Goal: Task Accomplishment & Management: Manage account settings

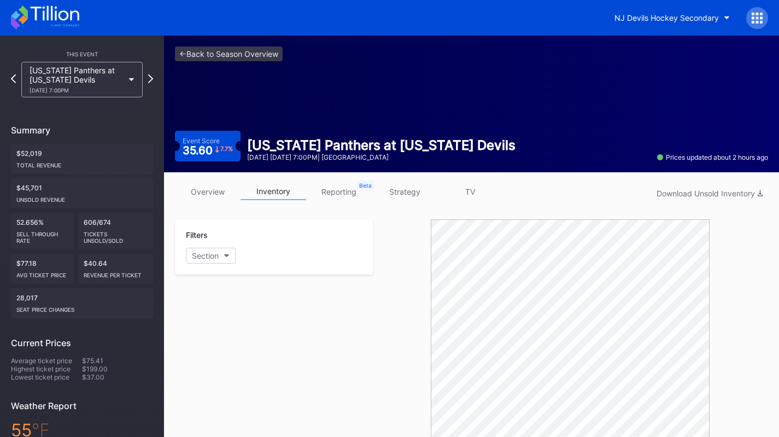
click at [212, 186] on link "overview" at bounding box center [208, 191] width 66 height 17
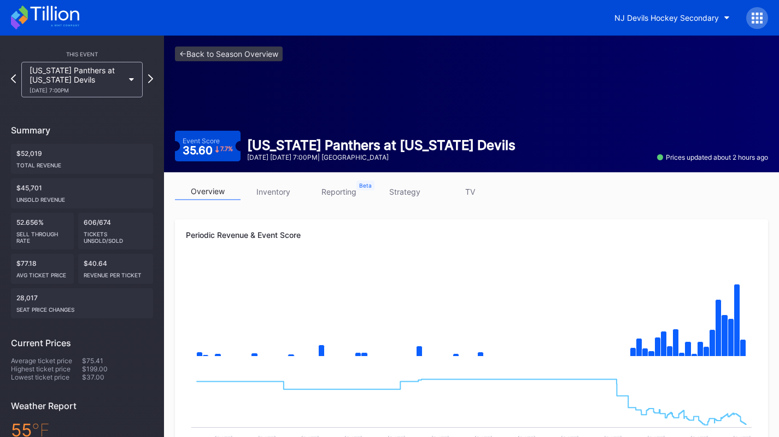
click at [259, 190] on link "inventory" at bounding box center [274, 191] width 66 height 17
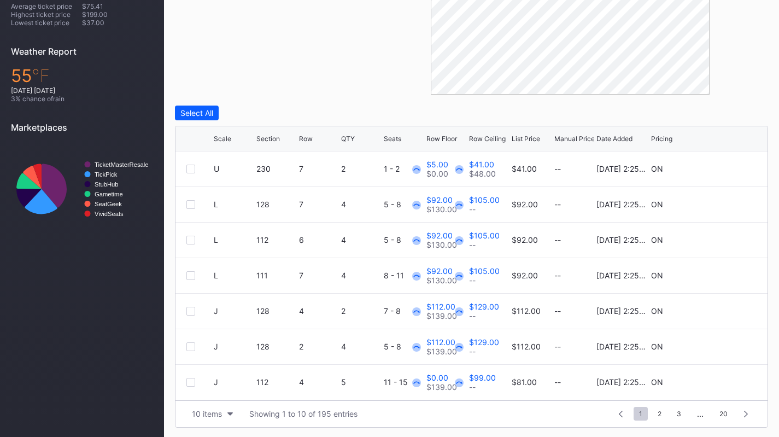
scroll to position [355, 0]
click at [220, 137] on div "Scale" at bounding box center [222, 137] width 17 height 8
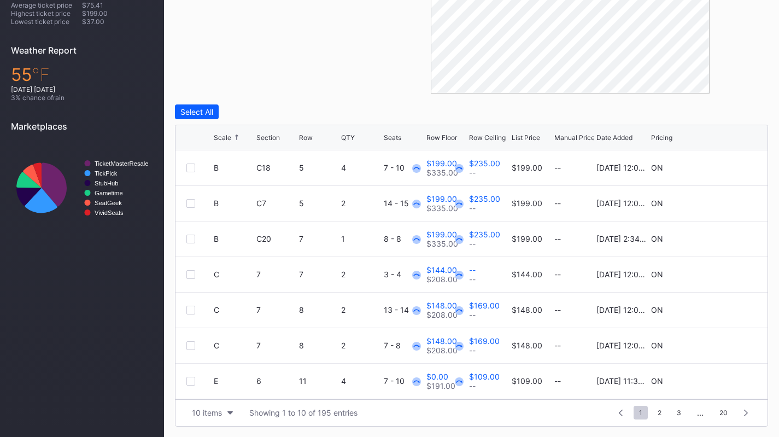
click at [220, 137] on div "Scale" at bounding box center [222, 137] width 17 height 8
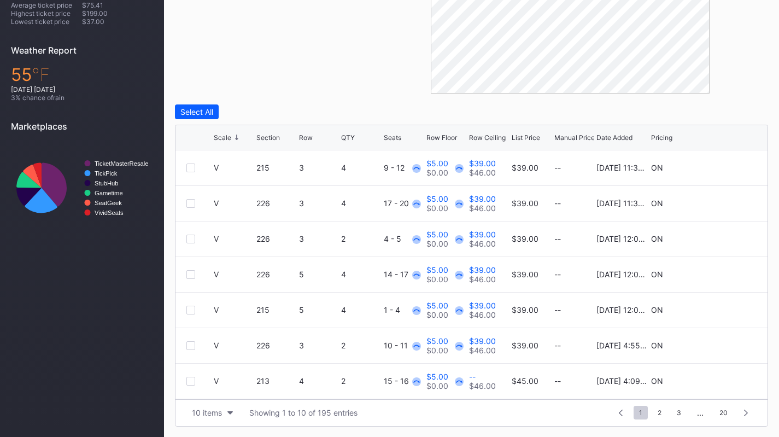
click at [222, 412] on button "10 items" at bounding box center [212, 412] width 52 height 15
click at [222, 390] on div "200 items" at bounding box center [212, 385] width 52 height 20
click at [190, 166] on div at bounding box center [190, 167] width 9 height 9
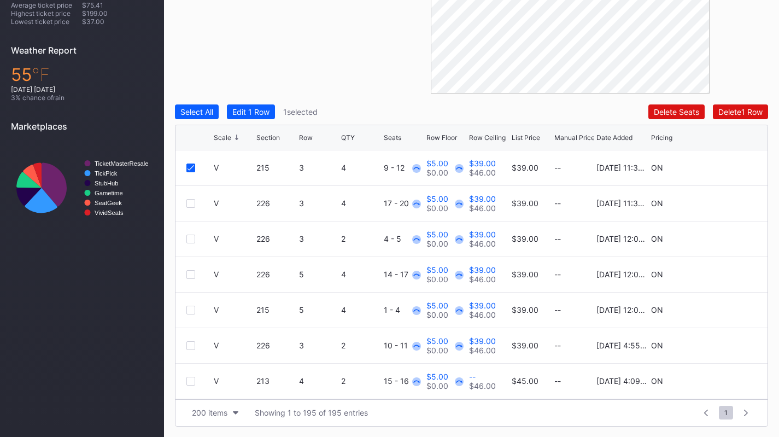
click at [190, 199] on div at bounding box center [190, 203] width 9 height 9
click at [190, 242] on div at bounding box center [190, 238] width 9 height 9
click at [254, 115] on div "Edit 3 Rows" at bounding box center [253, 111] width 42 height 9
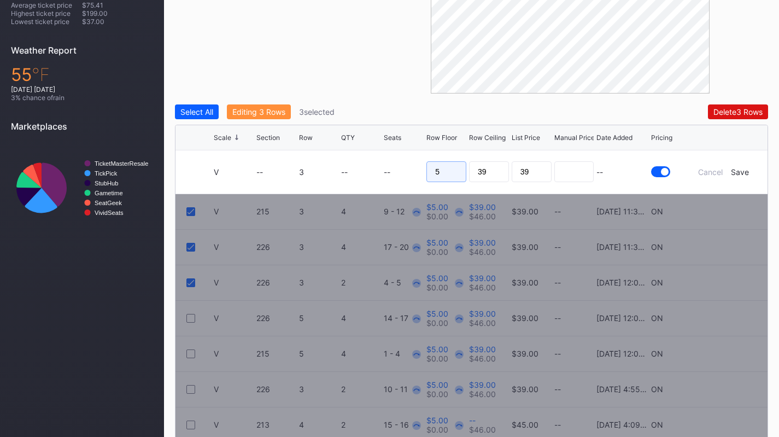
drag, startPoint x: 446, startPoint y: 171, endPoint x: 423, endPoint y: 162, distance: 24.6
click at [423, 162] on form "V -- 3 -- -- 5 39 39 -- Cancel Save" at bounding box center [485, 171] width 543 height 43
click at [503, 178] on input "39" at bounding box center [489, 171] width 40 height 21
type input "38"
click at [747, 171] on div "Save" at bounding box center [740, 171] width 18 height 9
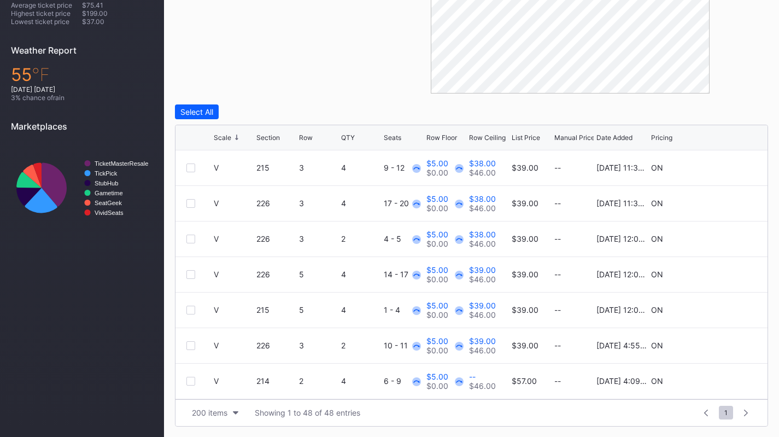
click at [230, 134] on div "Scale" at bounding box center [222, 137] width 17 height 8
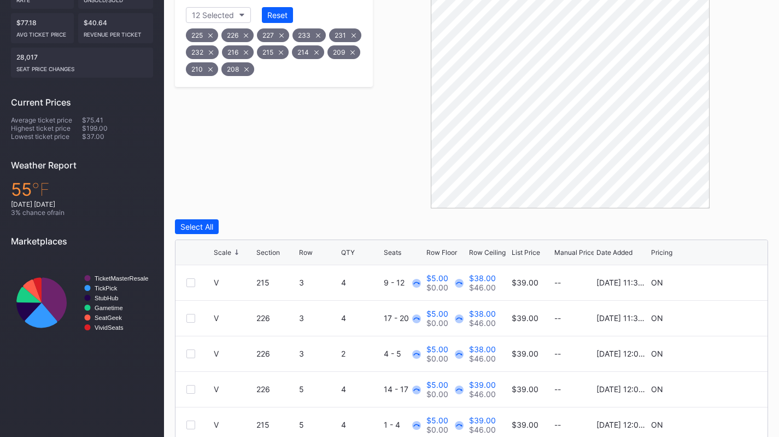
click at [306, 251] on div "Row" at bounding box center [306, 252] width 14 height 8
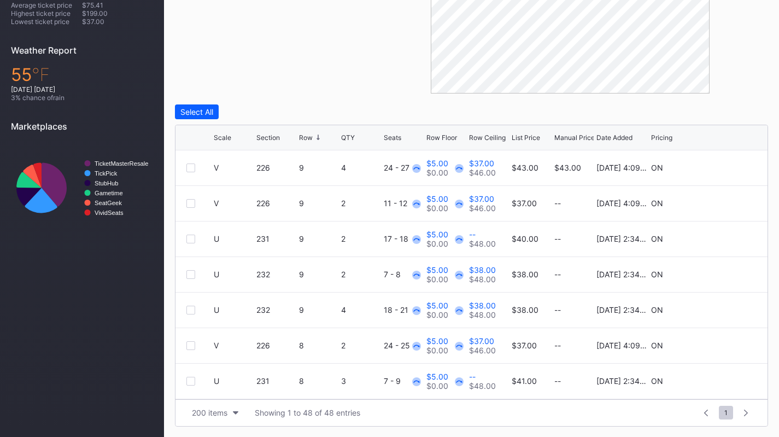
drag, startPoint x: 191, startPoint y: 165, endPoint x: 200, endPoint y: 164, distance: 9.3
click at [200, 164] on div at bounding box center [199, 167] width 27 height 9
click at [192, 170] on div at bounding box center [190, 167] width 9 height 9
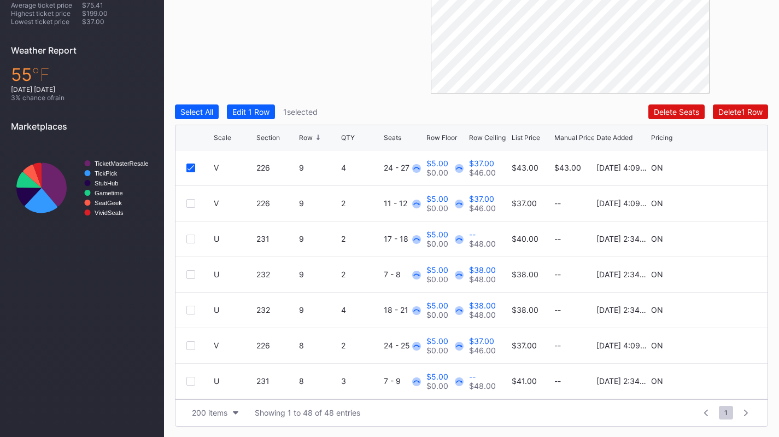
click at [191, 203] on div at bounding box center [190, 203] width 9 height 9
click at [191, 235] on div at bounding box center [190, 238] width 9 height 9
click at [190, 275] on div at bounding box center [190, 274] width 9 height 9
click at [191, 313] on div at bounding box center [190, 310] width 9 height 9
click at [263, 109] on div "Edit 5 Rows" at bounding box center [253, 111] width 42 height 9
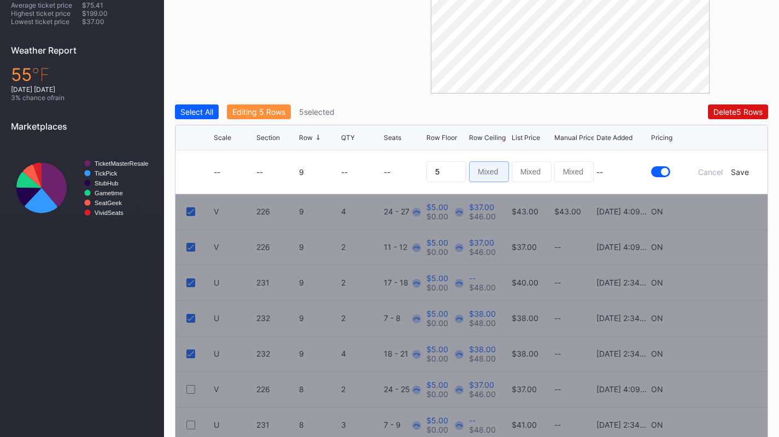
click at [480, 166] on input at bounding box center [489, 171] width 40 height 21
type input "35"
click at [742, 167] on div "Save" at bounding box center [740, 171] width 18 height 9
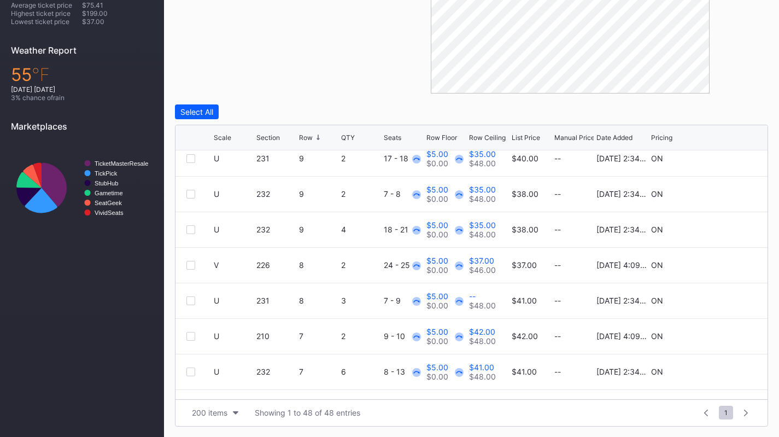
scroll to position [102, 0]
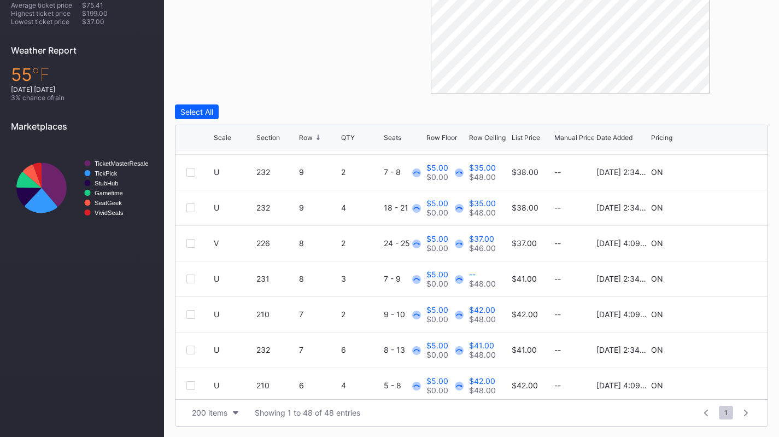
click at [190, 242] on div at bounding box center [190, 243] width 9 height 9
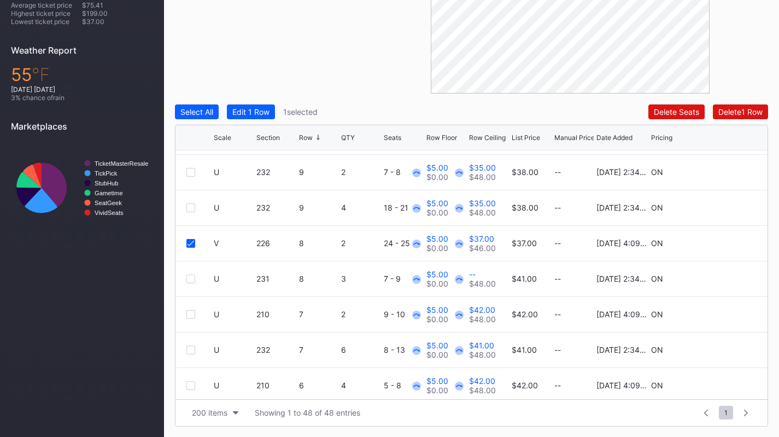
click at [190, 278] on div at bounding box center [190, 278] width 9 height 9
click at [195, 313] on div at bounding box center [190, 314] width 9 height 9
click at [192, 348] on div at bounding box center [190, 349] width 9 height 9
click at [261, 115] on div "Edit 4 Rows" at bounding box center [253, 111] width 42 height 9
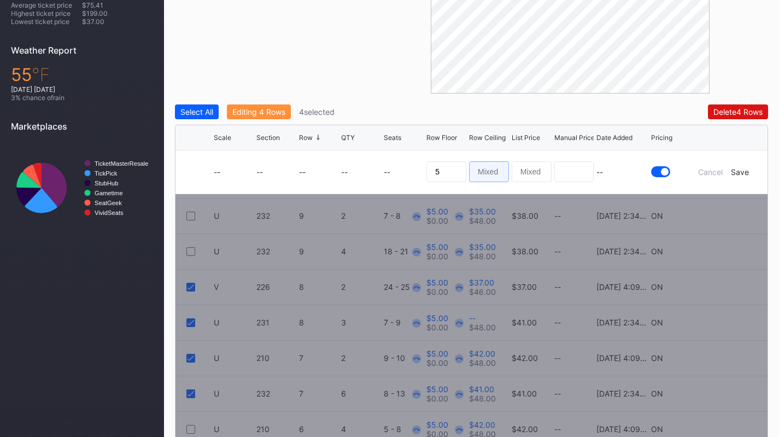
click at [490, 170] on input at bounding box center [489, 171] width 40 height 21
type input "36"
click at [742, 170] on div "Save" at bounding box center [740, 171] width 18 height 9
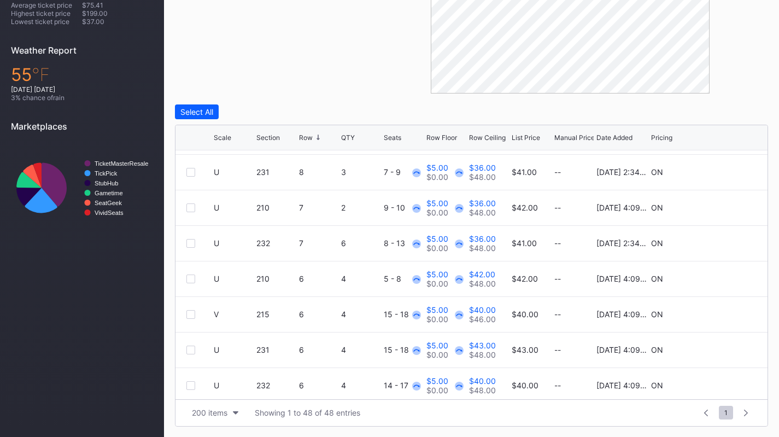
scroll to position [210, 0]
click at [191, 275] on div at bounding box center [190, 277] width 9 height 9
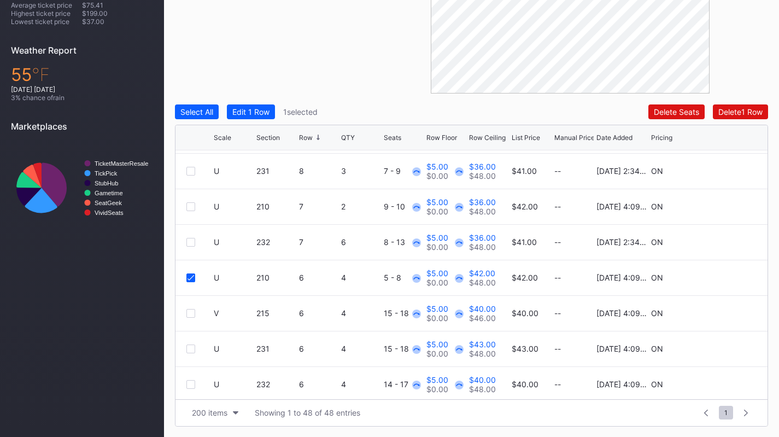
click at [188, 314] on div at bounding box center [190, 313] width 9 height 9
click at [188, 348] on div at bounding box center [190, 348] width 9 height 9
click at [189, 382] on div at bounding box center [190, 384] width 9 height 9
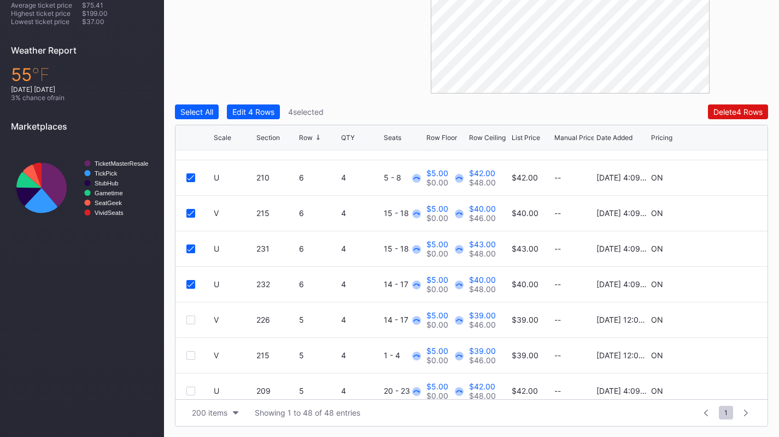
scroll to position [310, 0]
click at [254, 115] on div "Edit 4 Rows" at bounding box center [253, 111] width 42 height 9
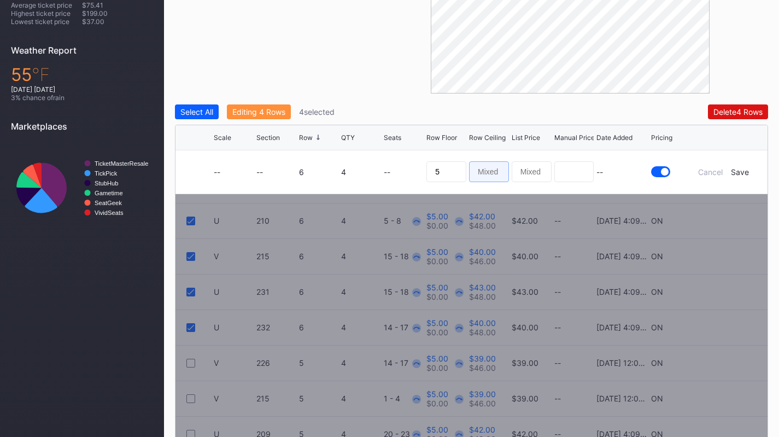
click at [495, 165] on input at bounding box center [489, 171] width 40 height 21
type input "37"
click at [745, 171] on div "Save" at bounding box center [740, 171] width 18 height 9
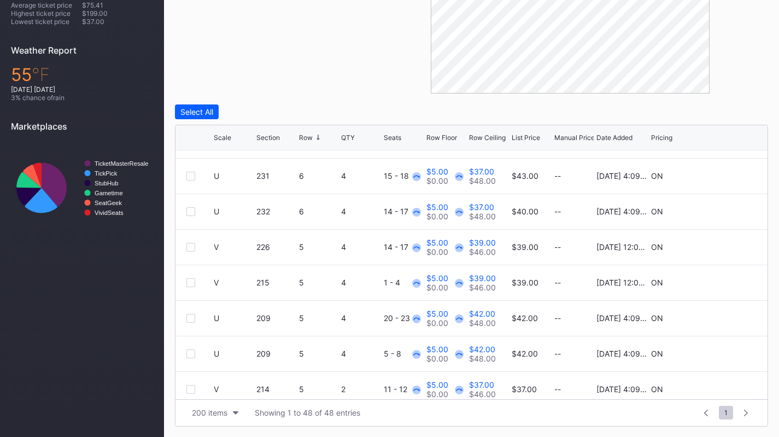
scroll to position [378, 0]
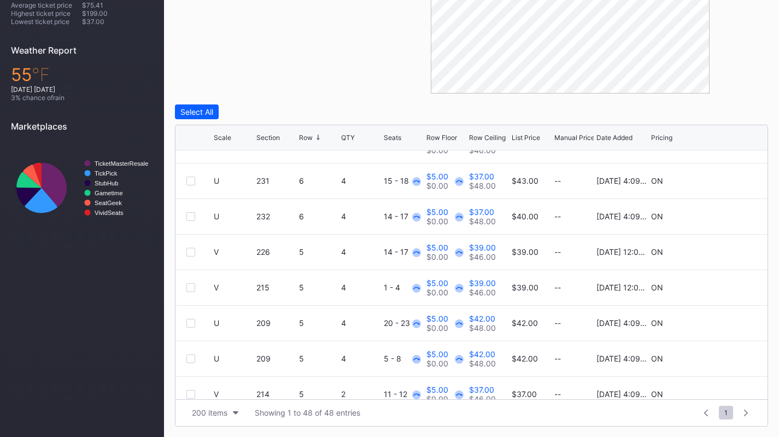
click at [192, 250] on div at bounding box center [190, 252] width 9 height 9
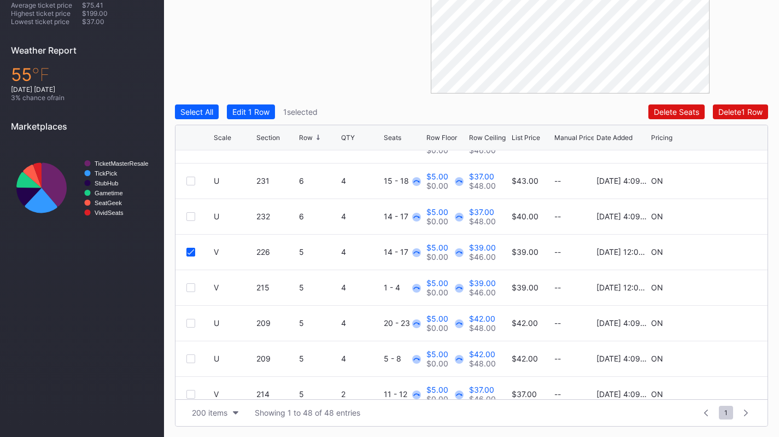
click at [193, 287] on div at bounding box center [190, 287] width 9 height 9
click at [192, 325] on div at bounding box center [190, 323] width 9 height 9
click at [193, 356] on div at bounding box center [190, 358] width 9 height 9
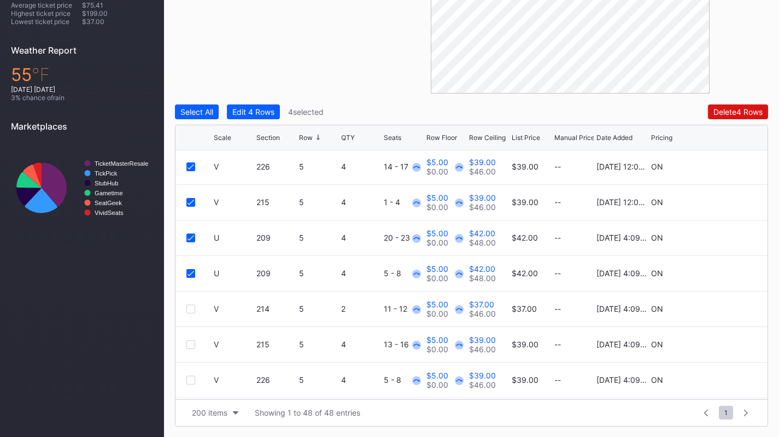
scroll to position [466, 0]
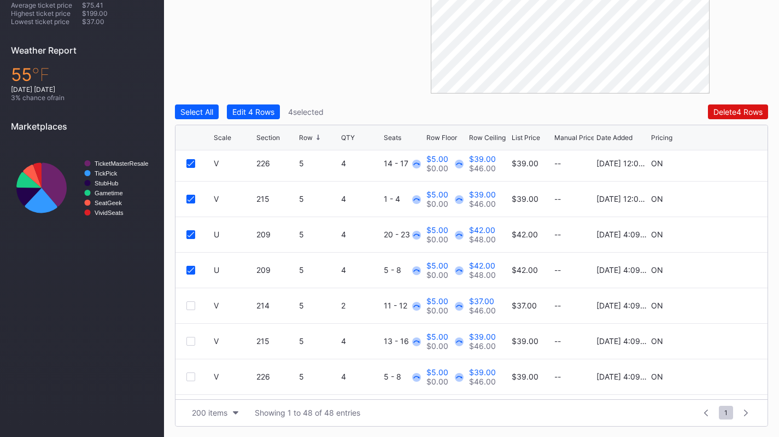
click at [190, 306] on div at bounding box center [190, 305] width 9 height 9
click at [262, 114] on div "Edit 5 Rows" at bounding box center [253, 111] width 42 height 9
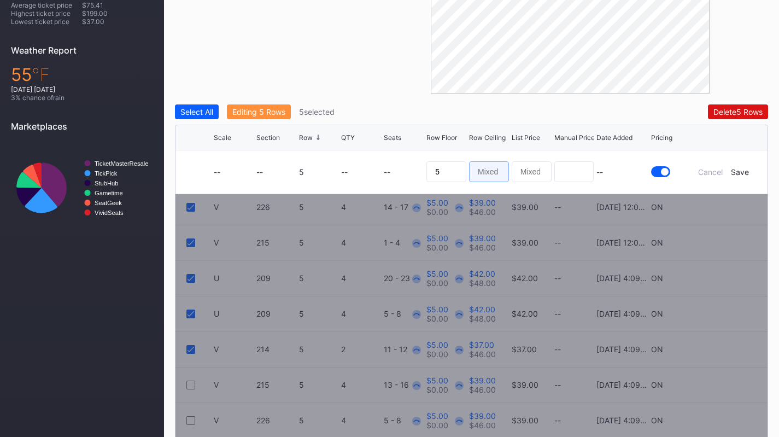
click at [485, 171] on input at bounding box center [489, 171] width 40 height 21
type input "38"
click at [737, 173] on div "Save" at bounding box center [740, 171] width 18 height 9
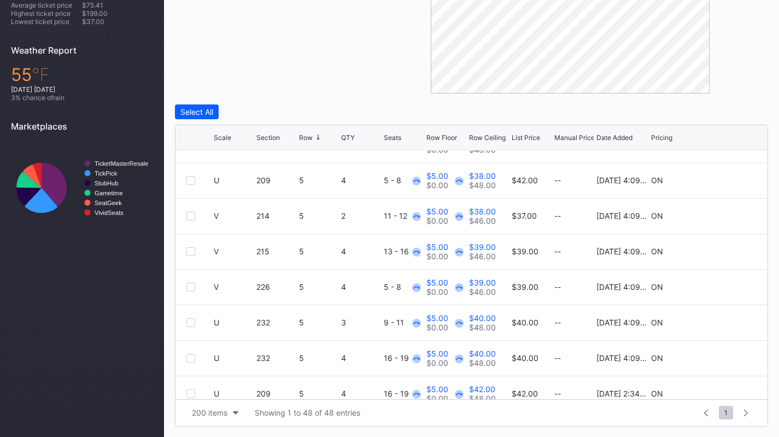
scroll to position [558, 0]
click at [189, 254] on div "V 215 5 4 13 - 16 $5.00 $0.00 $39.00 $46.00 $39.00 -- 10/6/2025 4:09PM ON" at bounding box center [471, 250] width 592 height 36
click at [191, 252] on div at bounding box center [190, 249] width 9 height 9
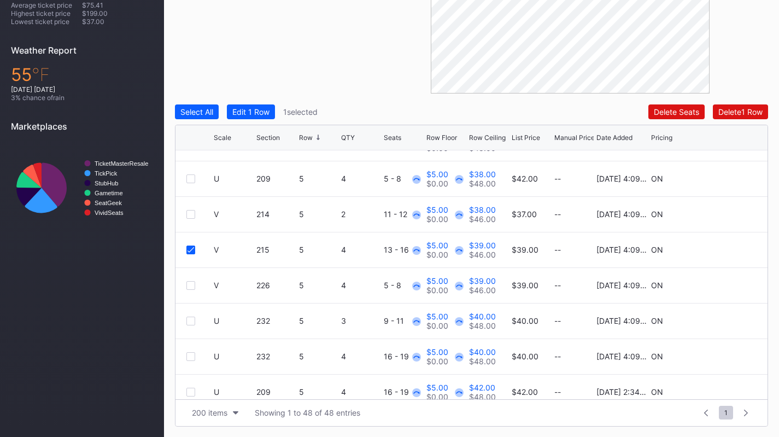
click at [192, 287] on div at bounding box center [190, 285] width 9 height 9
click at [189, 311] on div "U 232 5 3 9 - 11 $5.00 $0.00 $40.00 $48.00 $40.00 -- 10/6/2025 4:09PM ON" at bounding box center [471, 321] width 592 height 36
click at [188, 324] on div at bounding box center [190, 320] width 9 height 9
click at [191, 359] on div at bounding box center [190, 356] width 9 height 9
click at [192, 389] on div at bounding box center [190, 392] width 9 height 9
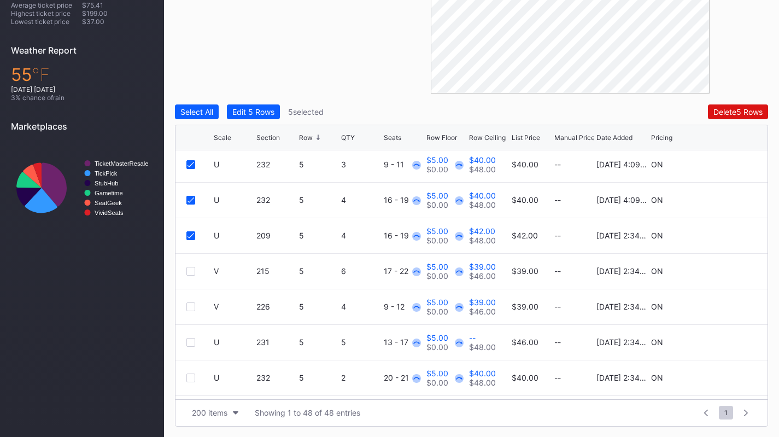
scroll to position [714, 0]
click at [260, 115] on div "Edit 5 Rows" at bounding box center [253, 111] width 42 height 9
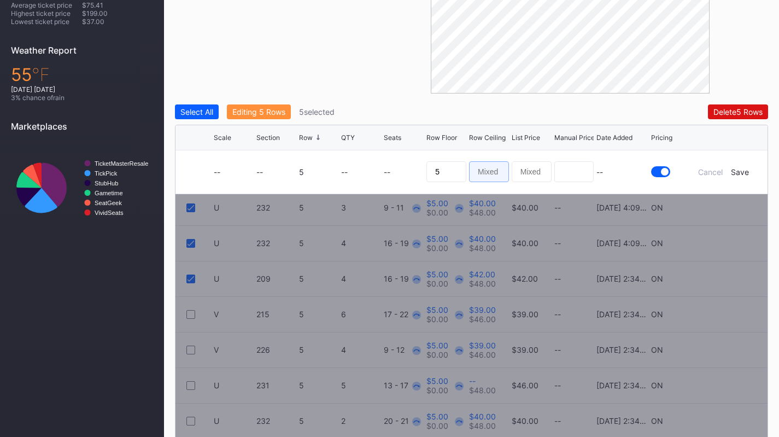
click at [482, 171] on input at bounding box center [489, 171] width 40 height 21
type input "39"
click at [744, 172] on div "Save" at bounding box center [740, 171] width 18 height 9
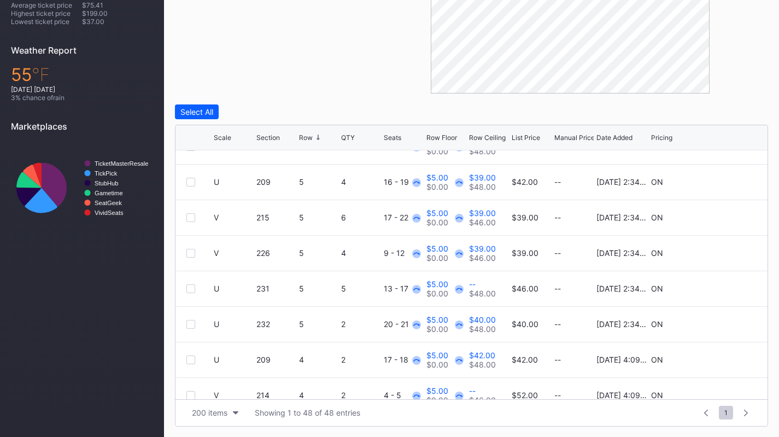
scroll to position [770, 0]
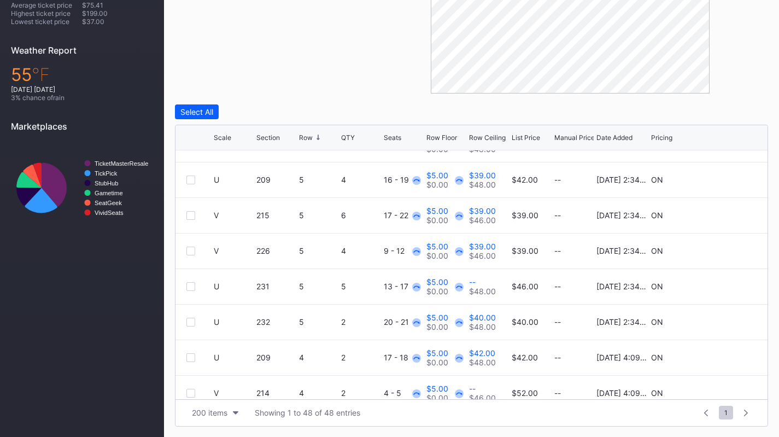
click at [191, 284] on div at bounding box center [190, 286] width 9 height 9
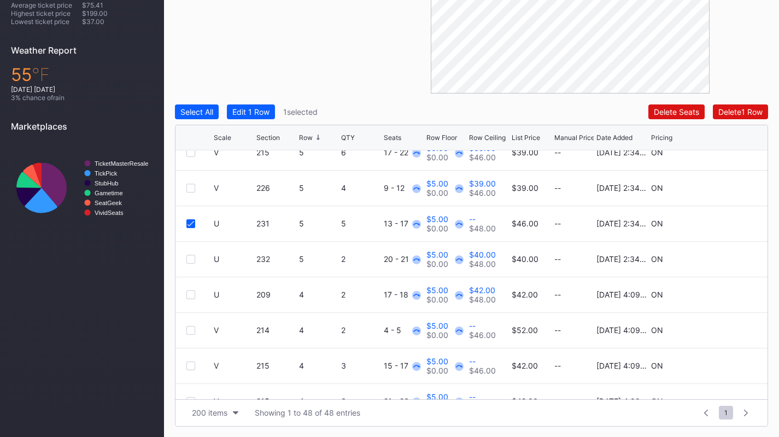
scroll to position [837, 0]
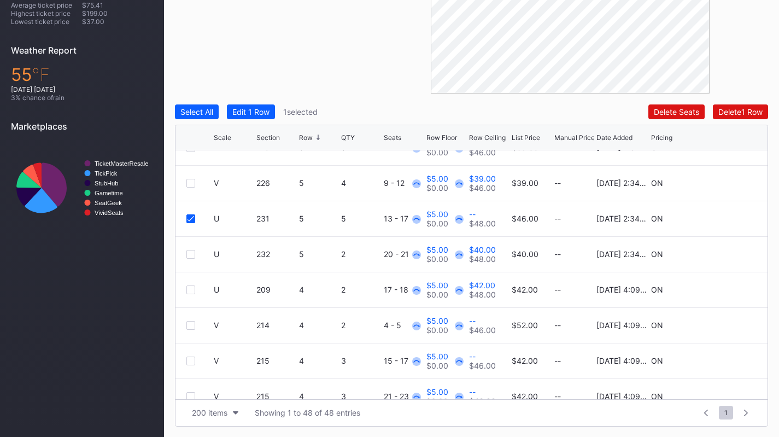
click at [191, 251] on div at bounding box center [190, 254] width 9 height 9
click at [194, 292] on div at bounding box center [190, 289] width 9 height 9
click at [190, 324] on div at bounding box center [190, 325] width 9 height 9
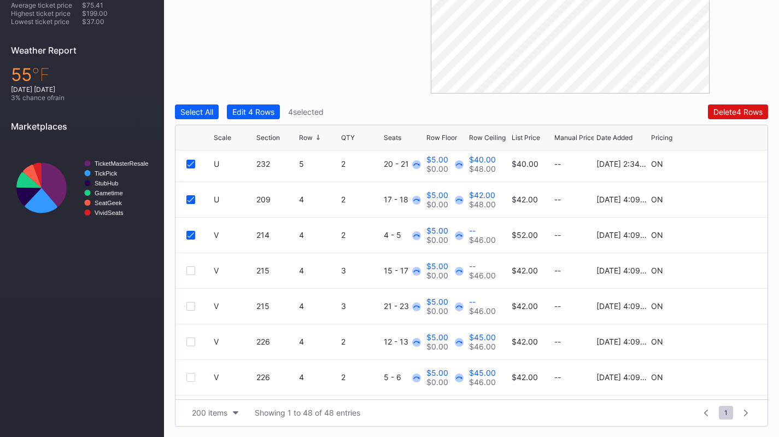
scroll to position [930, 0]
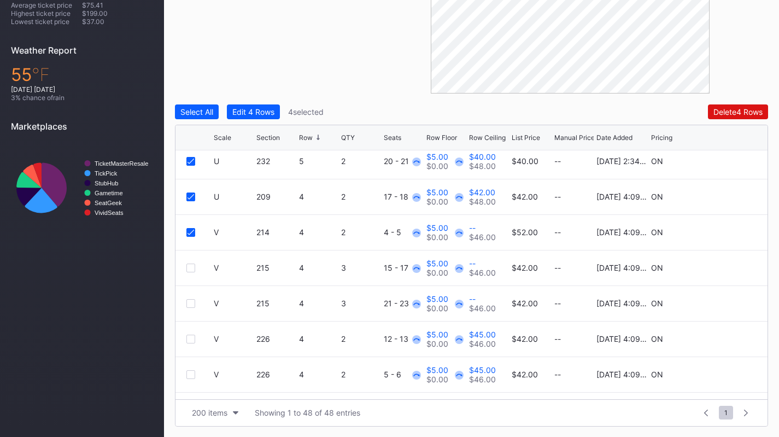
click at [194, 263] on div at bounding box center [190, 267] width 9 height 9
click at [254, 115] on div "Edit 5 Rows" at bounding box center [253, 111] width 42 height 9
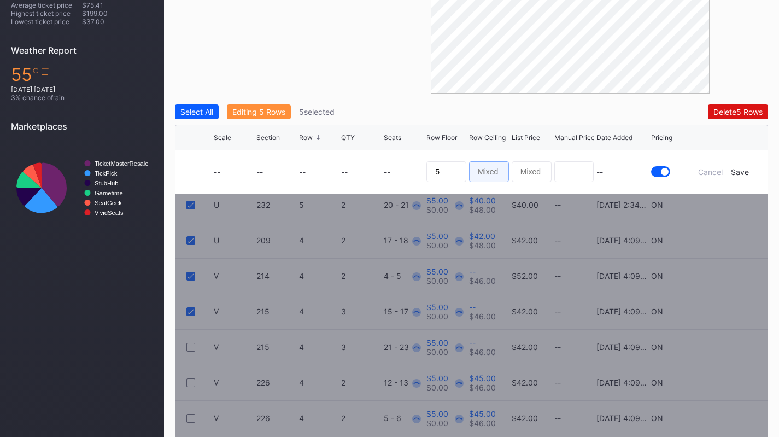
click at [496, 167] on input at bounding box center [489, 171] width 40 height 21
type input "40"
click at [744, 171] on div "Save" at bounding box center [740, 171] width 18 height 9
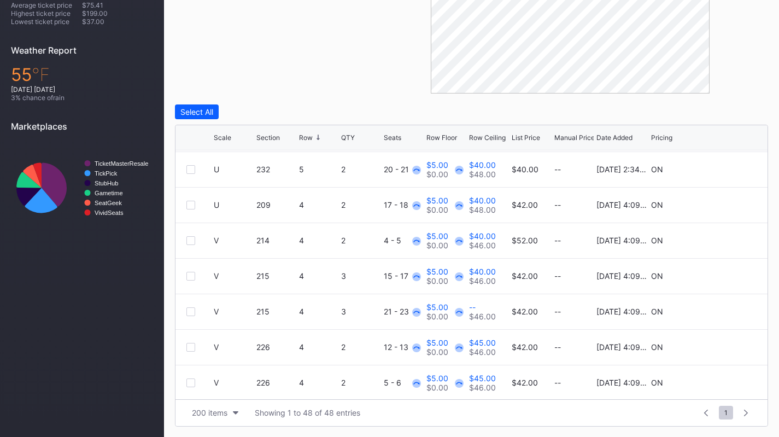
scroll to position [925, 0]
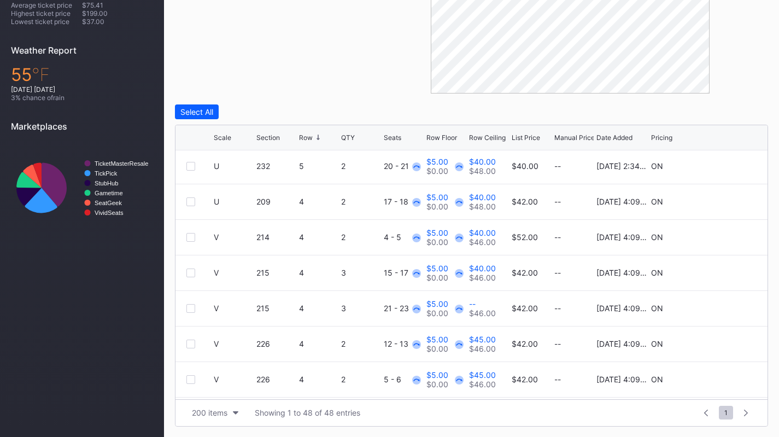
click at [190, 304] on div at bounding box center [190, 308] width 9 height 9
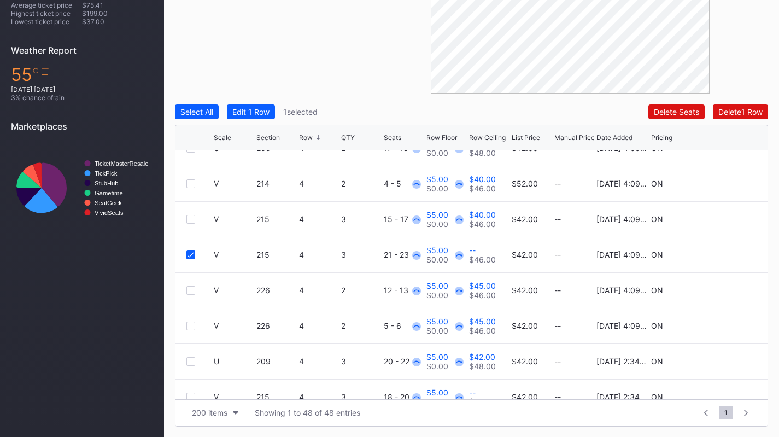
scroll to position [980, 0]
click at [190, 288] on div at bounding box center [190, 289] width 9 height 9
click at [191, 325] on div at bounding box center [190, 325] width 9 height 9
click at [194, 359] on div at bounding box center [190, 360] width 9 height 9
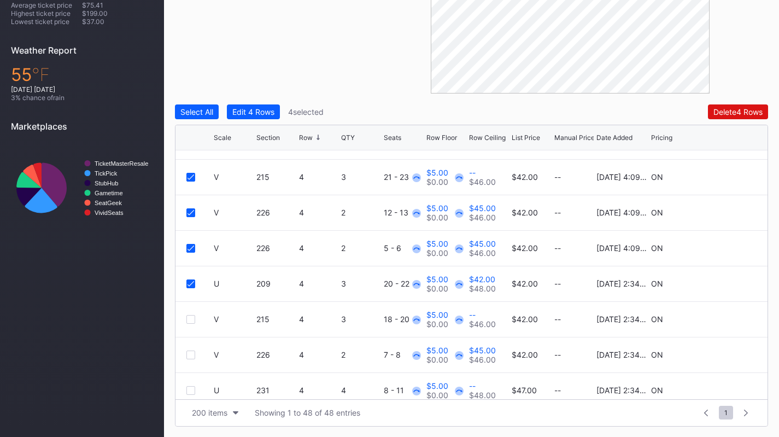
scroll to position [1057, 0]
click at [190, 320] on div at bounding box center [190, 318] width 9 height 9
click at [195, 345] on div "V 226 4 2 7 - 8 $5.00 $0.00 $45.00 $46.00 $42.00 -- 10/10/2025 2:34PM ON" at bounding box center [471, 355] width 592 height 36
click at [192, 355] on div at bounding box center [190, 354] width 9 height 9
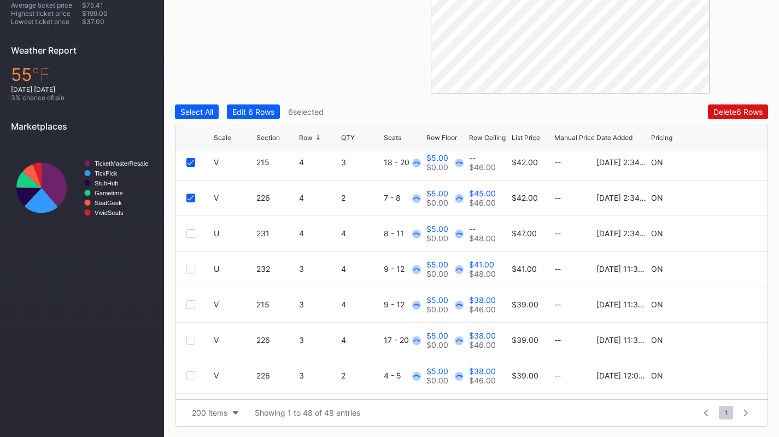
scroll to position [1228, 0]
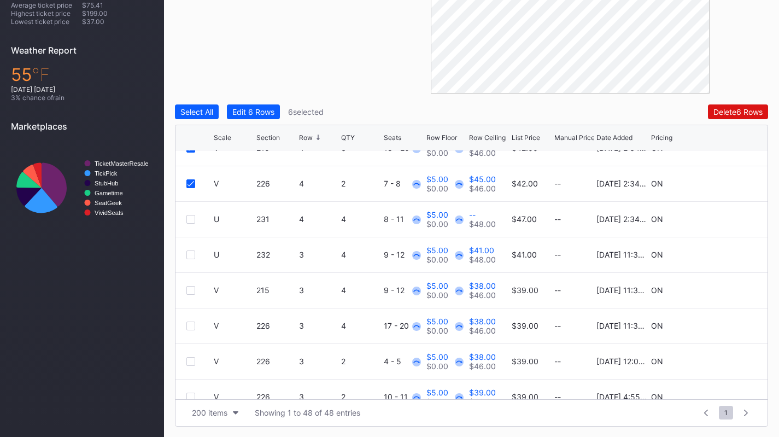
click at [274, 111] on div "Edit 6 Rows" at bounding box center [253, 111] width 42 height 9
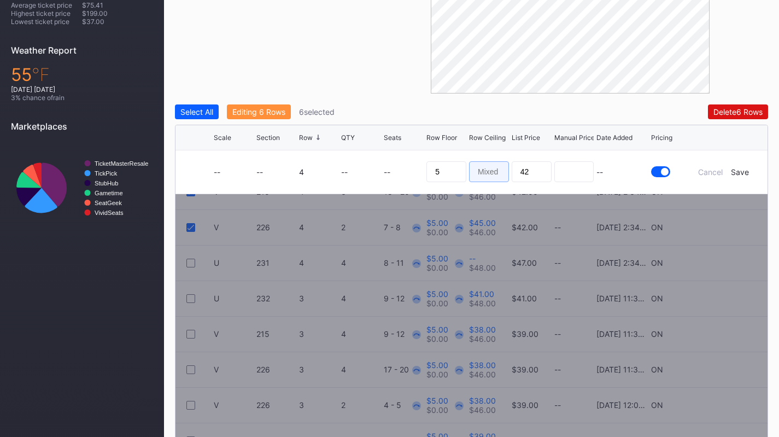
click at [490, 169] on input at bounding box center [489, 171] width 40 height 21
type input "41"
click at [736, 171] on div "Save" at bounding box center [740, 171] width 18 height 9
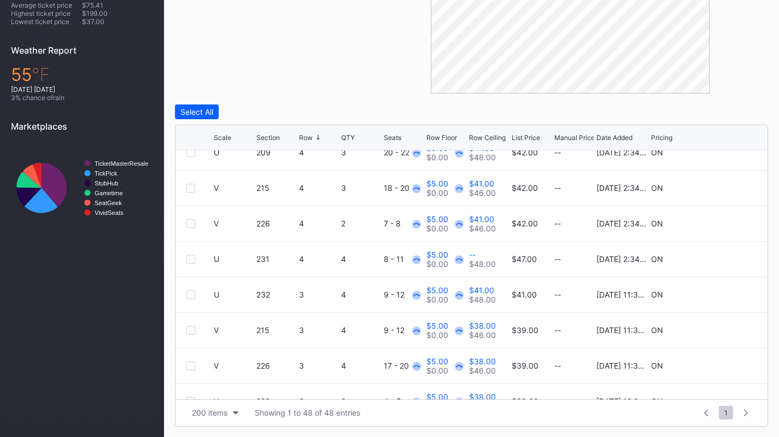
scroll to position [1189, 0]
click at [198, 255] on div at bounding box center [199, 258] width 27 height 9
click at [191, 256] on div at bounding box center [190, 258] width 9 height 9
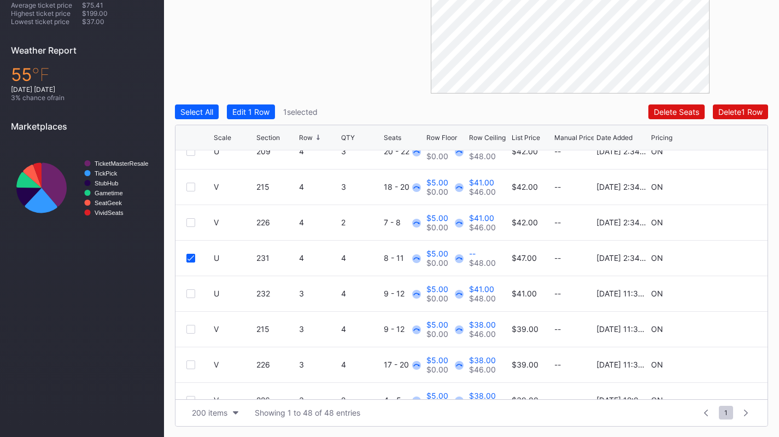
click at [191, 292] on div at bounding box center [190, 293] width 9 height 9
click at [190, 328] on div at bounding box center [190, 329] width 9 height 9
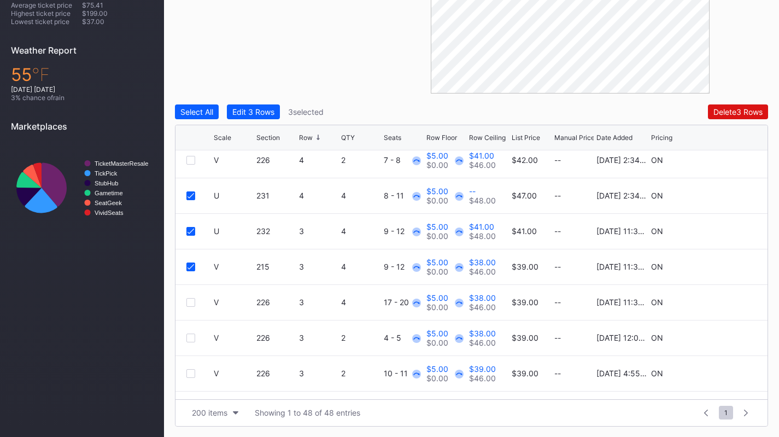
scroll to position [1252, 0]
click at [191, 302] on div at bounding box center [190, 301] width 9 height 9
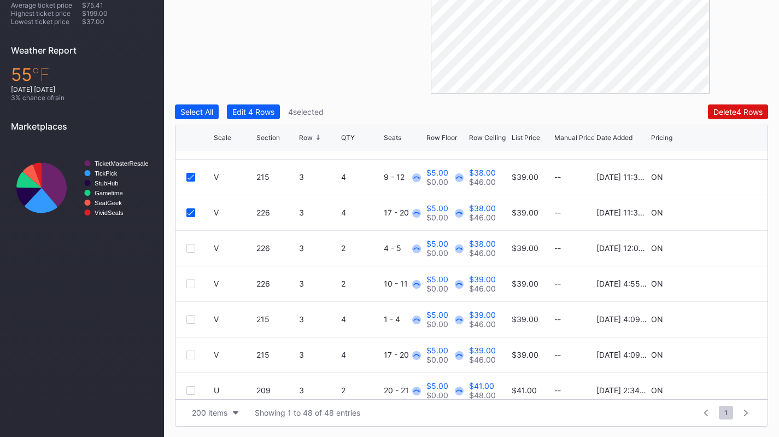
scroll to position [1341, 0]
click at [192, 251] on div at bounding box center [190, 248] width 9 height 9
click at [256, 110] on div "Edit 5 Rows" at bounding box center [253, 111] width 42 height 9
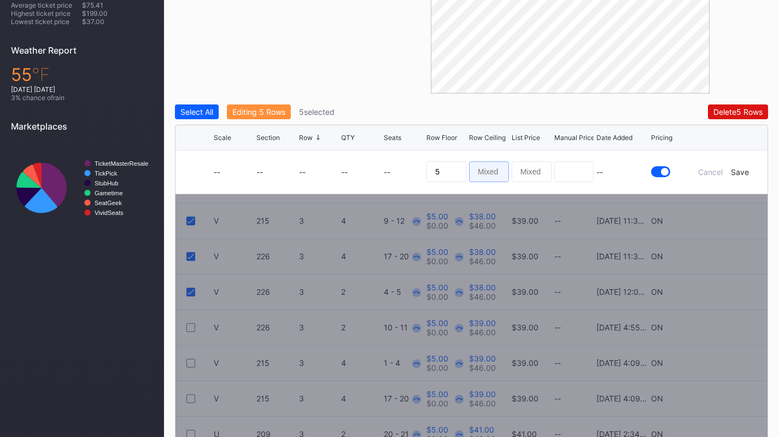
click at [488, 173] on input at bounding box center [489, 171] width 40 height 21
type input "5"
type input "42"
click at [742, 167] on div "Save" at bounding box center [740, 171] width 18 height 9
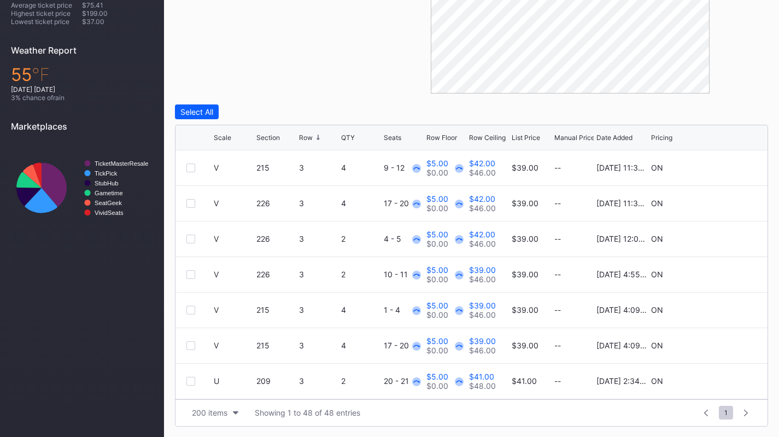
scroll to position [1351, 0]
click at [191, 274] on div at bounding box center [190, 273] width 9 height 9
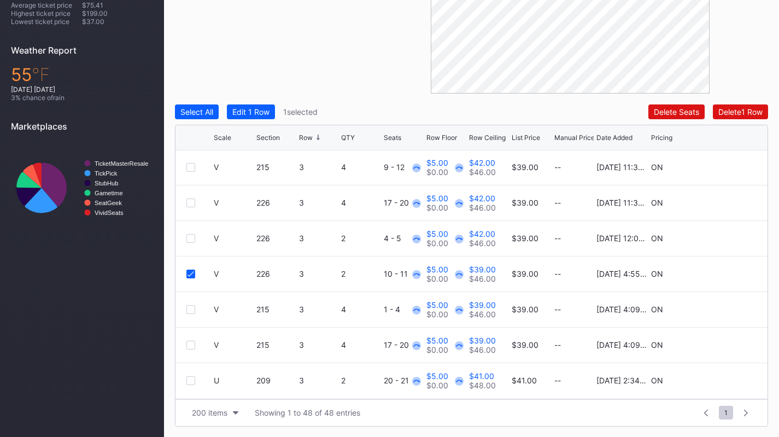
click at [192, 308] on div at bounding box center [190, 309] width 9 height 9
click at [189, 343] on div at bounding box center [190, 345] width 9 height 9
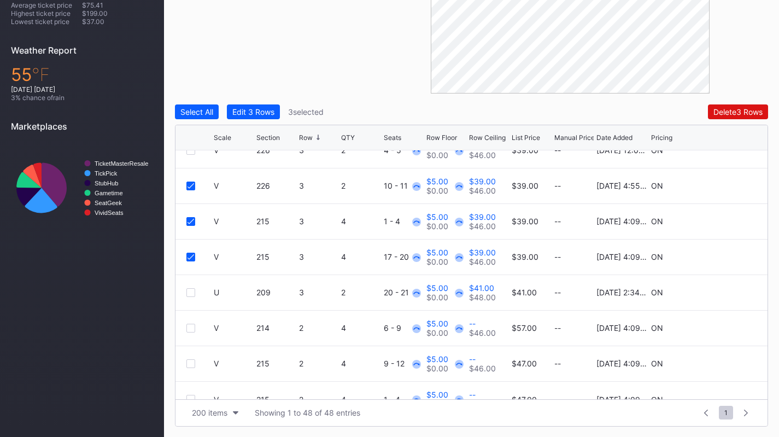
scroll to position [1439, 0]
click at [191, 292] on div at bounding box center [190, 292] width 9 height 9
click at [193, 330] on div at bounding box center [190, 327] width 9 height 9
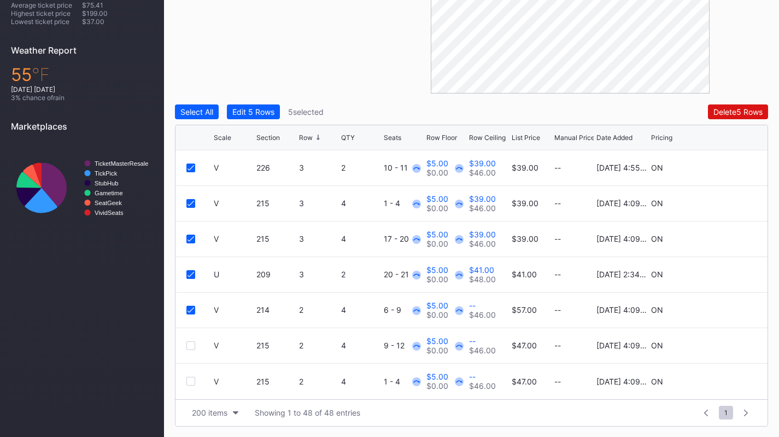
click at [190, 307] on icon at bounding box center [190, 309] width 7 height 5
click at [247, 112] on div "Edit 4 Rows" at bounding box center [253, 111] width 42 height 9
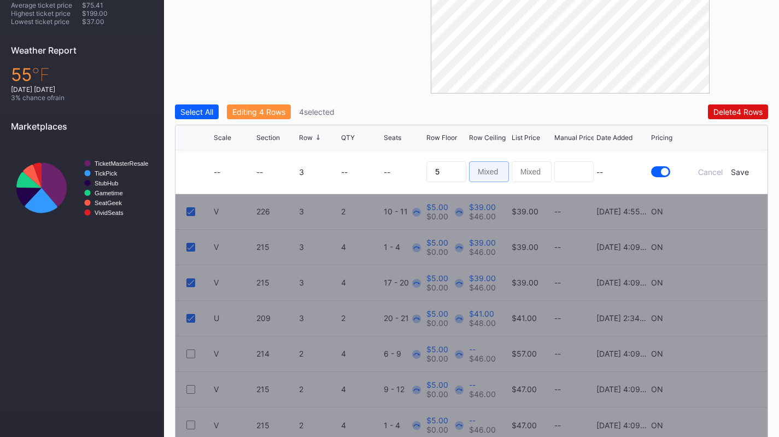
click at [477, 173] on input at bounding box center [489, 171] width 40 height 21
type input "43"
click at [736, 173] on div "Save" at bounding box center [740, 171] width 18 height 9
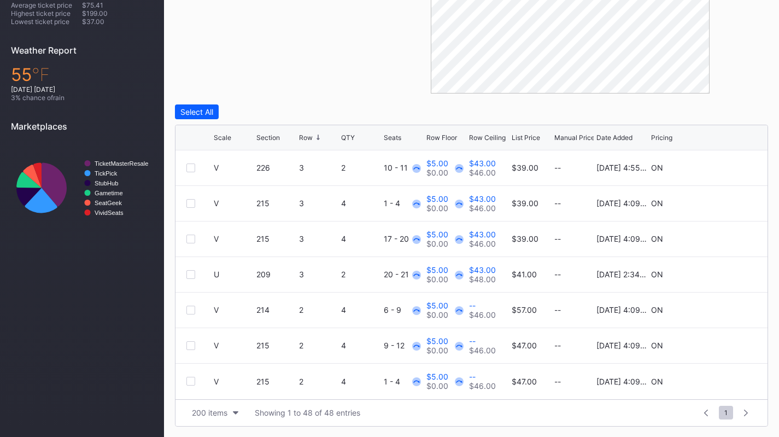
click at [189, 309] on div at bounding box center [190, 310] width 9 height 9
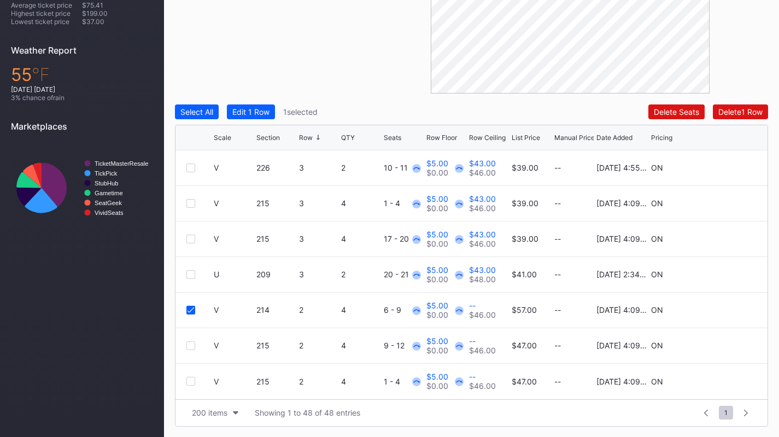
click at [189, 343] on div at bounding box center [190, 345] width 9 height 9
click at [187, 381] on div at bounding box center [190, 381] width 9 height 9
click at [260, 110] on div "Edit 3 Rows" at bounding box center [253, 111] width 42 height 9
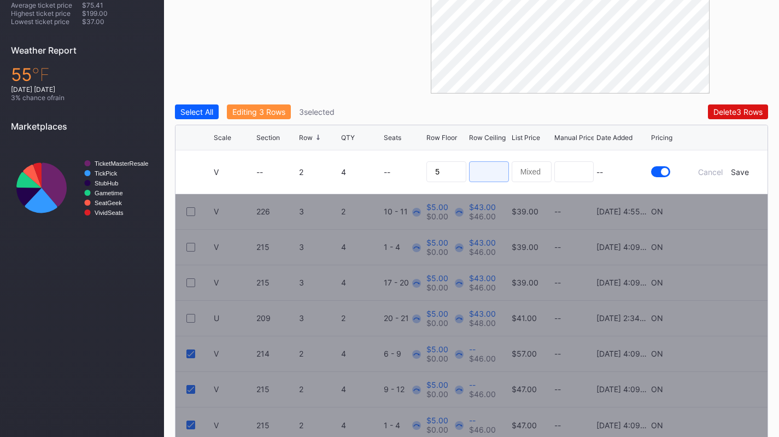
click at [497, 170] on input at bounding box center [489, 171] width 40 height 21
type input "44"
click at [745, 173] on div "Save" at bounding box center [740, 171] width 18 height 9
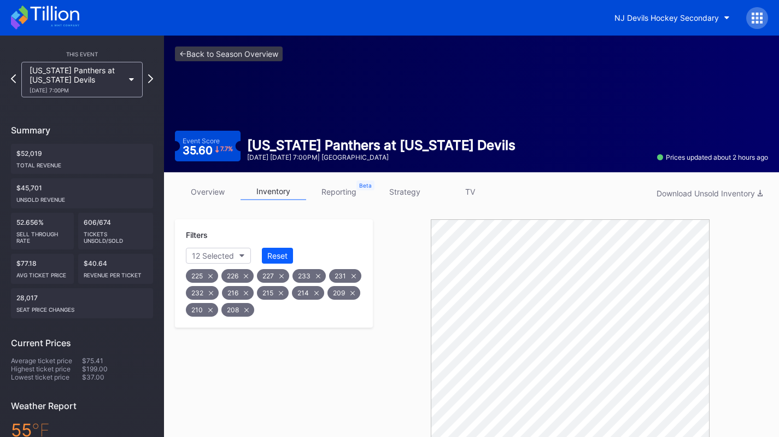
scroll to position [1, 0]
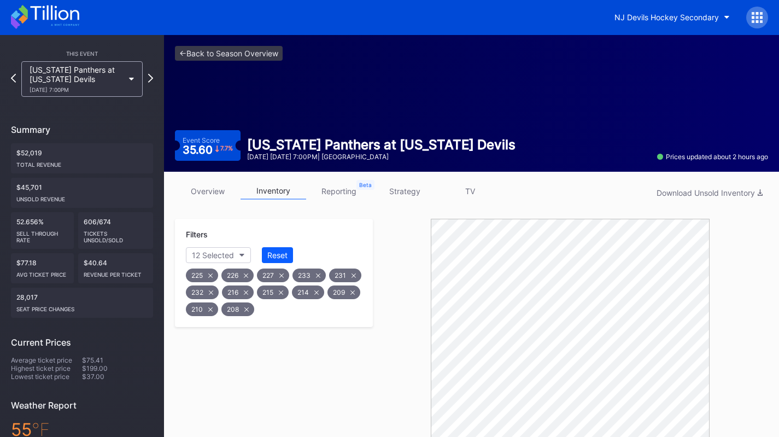
click at [276, 249] on button "Reset" at bounding box center [277, 255] width 31 height 16
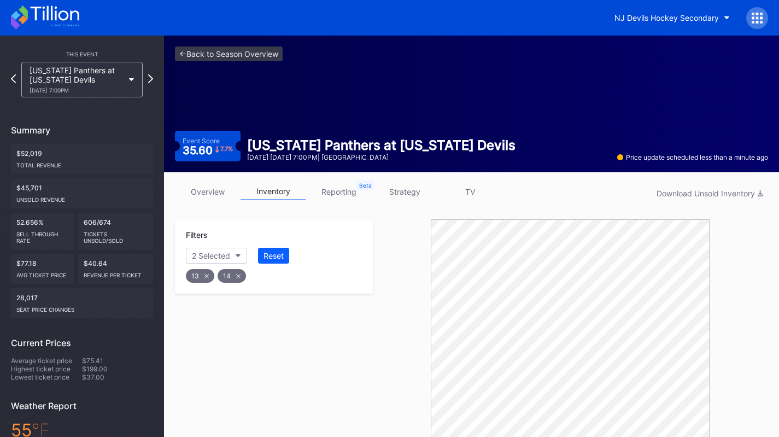
scroll to position [355, 0]
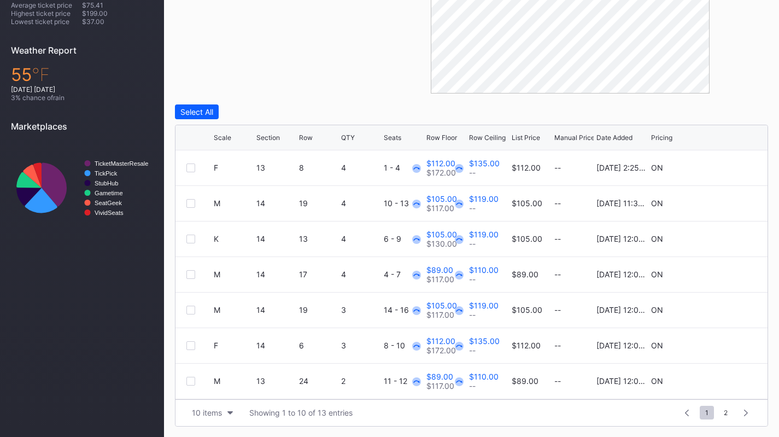
click at [306, 134] on div "Row" at bounding box center [306, 137] width 14 height 8
click at [306, 137] on div "Row" at bounding box center [306, 137] width 14 height 8
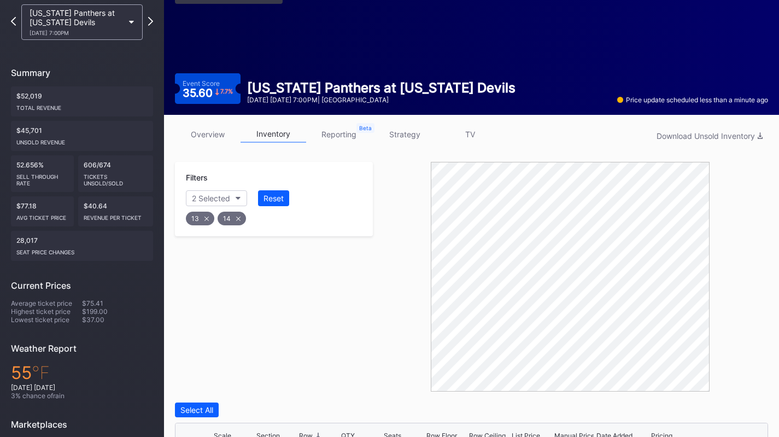
scroll to position [52, 0]
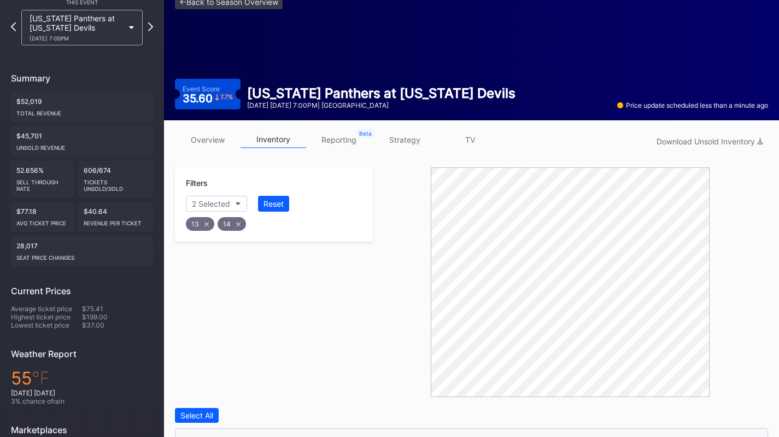
click at [277, 202] on div "Reset" at bounding box center [273, 203] width 20 height 9
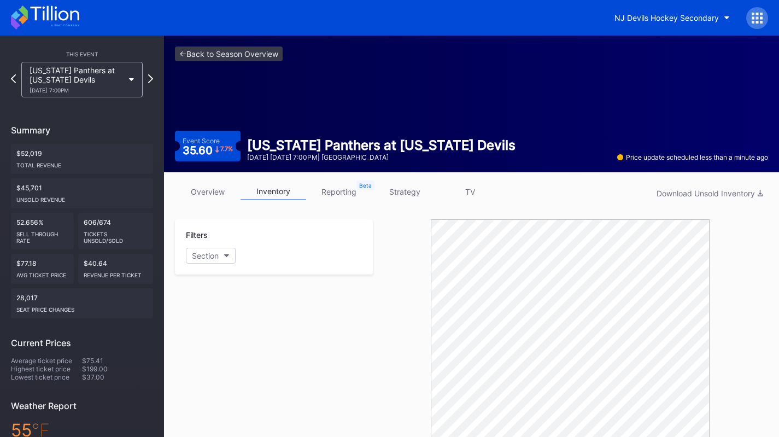
click at [62, 19] on icon at bounding box center [54, 13] width 49 height 15
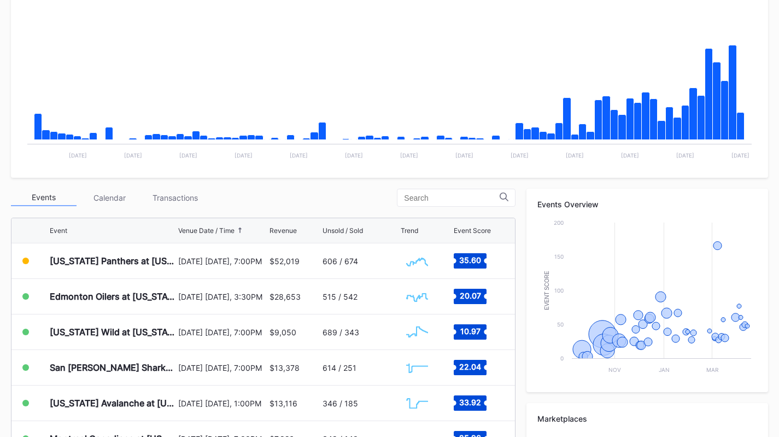
scroll to position [210, 0]
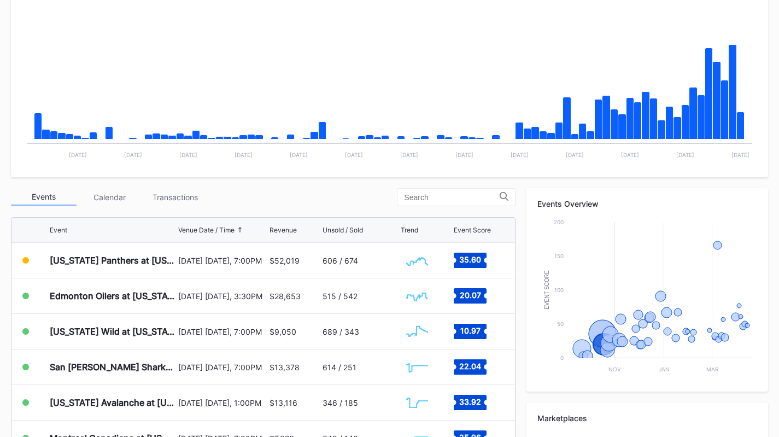
click at [114, 308] on div "Edmonton Oilers at New Jersey Devils" at bounding box center [113, 295] width 126 height 35
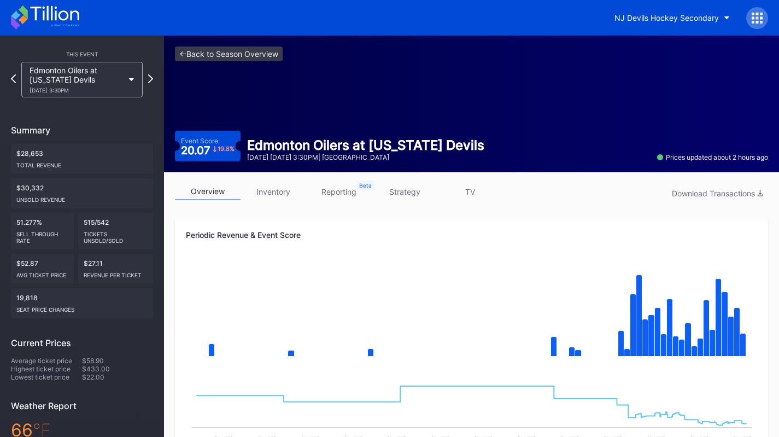
click at [49, 25] on icon at bounding box center [45, 17] width 68 height 24
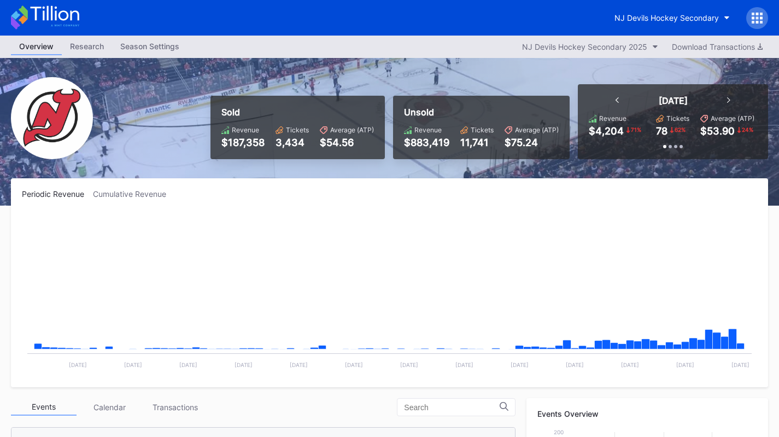
scroll to position [107, 0]
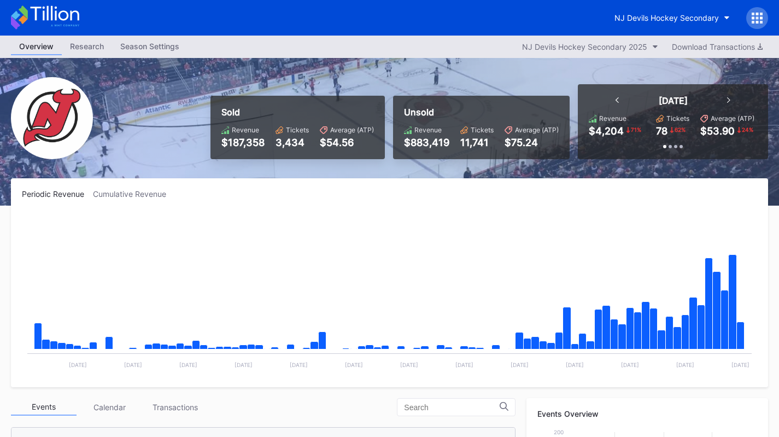
scroll to position [228, 0]
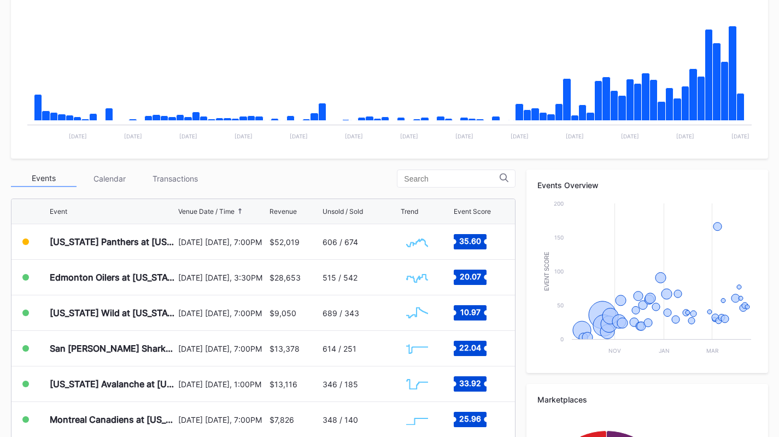
click at [186, 173] on div "Transactions" at bounding box center [175, 178] width 66 height 17
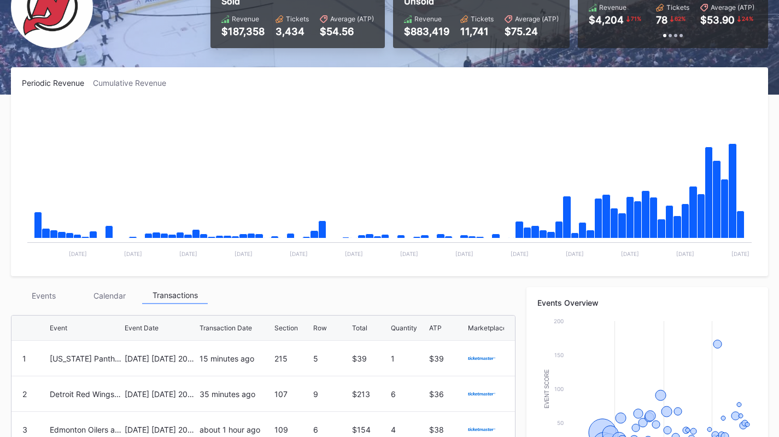
scroll to position [109, 0]
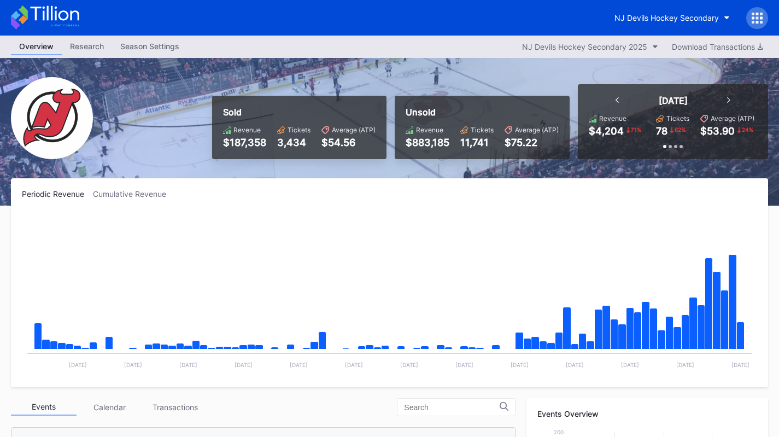
click at [669, 11] on button "NJ Devils Hockey Secondary" at bounding box center [672, 18] width 132 height 20
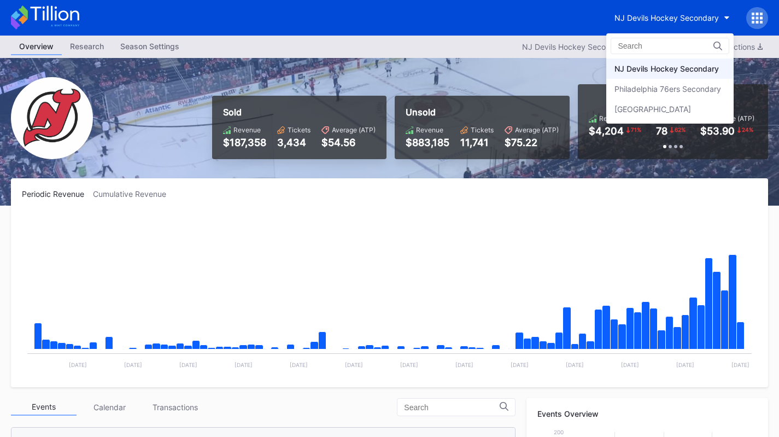
click at [673, 87] on div "Philadelphia 76ers Secondary" at bounding box center [667, 88] width 107 height 9
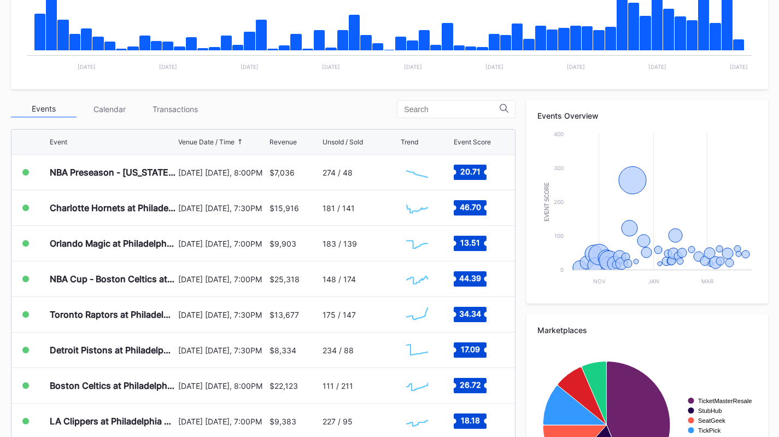
scroll to position [299, 0]
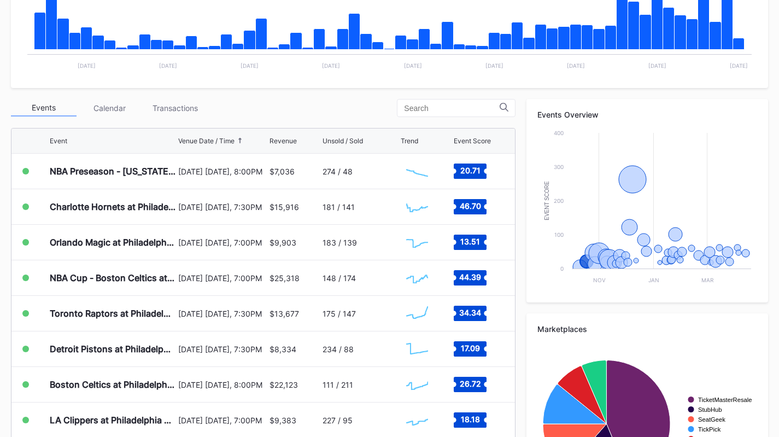
click at [221, 160] on div "[DATE] [DATE], 8:00PM" at bounding box center [222, 171] width 88 height 35
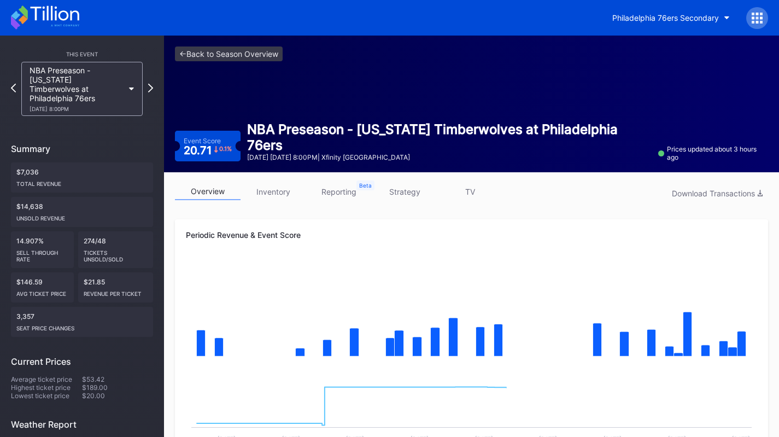
click at [411, 189] on link "strategy" at bounding box center [405, 191] width 66 height 17
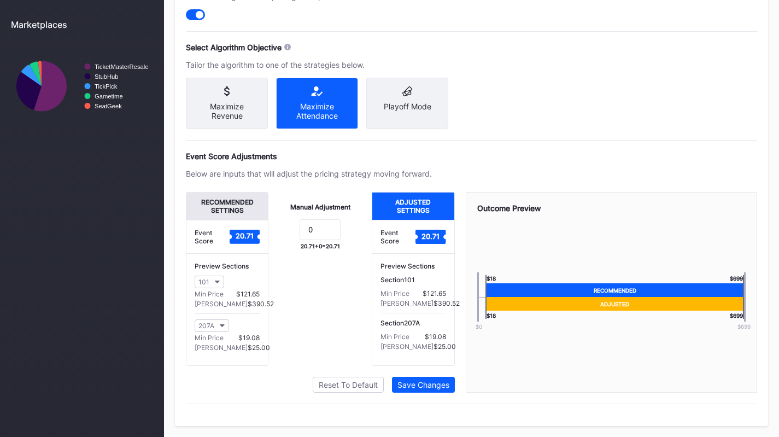
scroll to position [482, 0]
drag, startPoint x: 329, startPoint y: 226, endPoint x: 310, endPoint y: 221, distance: 19.2
click at [310, 221] on div "Manual Adjustment 0 20.71 + 0 = 20.71" at bounding box center [319, 279] width 103 height 174
type input "-4"
click at [407, 377] on button "Save Changes" at bounding box center [423, 385] width 63 height 16
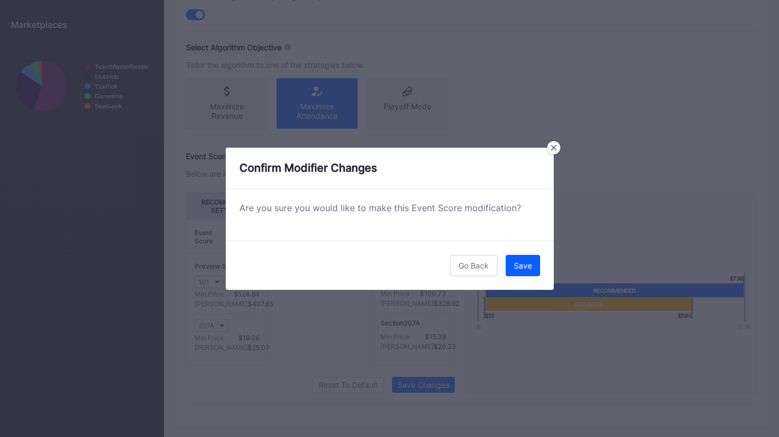
click at [512, 276] on div "Go Back Save" at bounding box center [390, 265] width 328 height 49
click at [524, 269] on div "Save" at bounding box center [523, 265] width 18 height 9
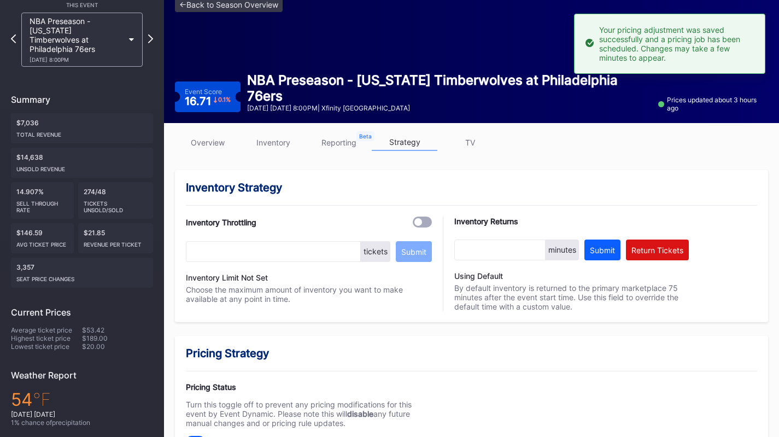
scroll to position [43, 0]
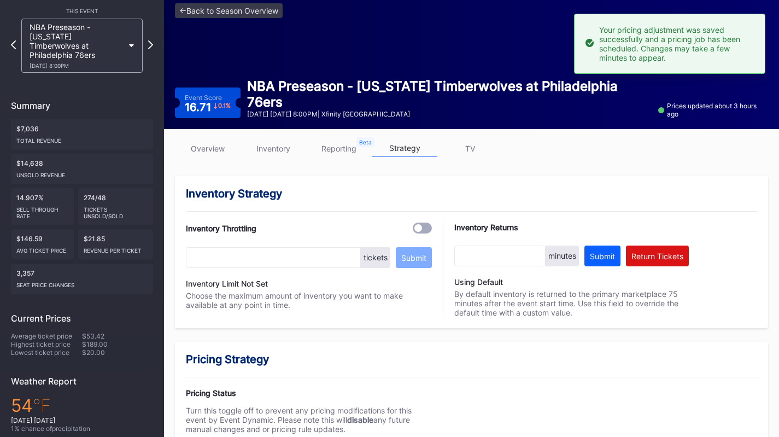
click at [204, 146] on link "overview" at bounding box center [208, 148] width 66 height 17
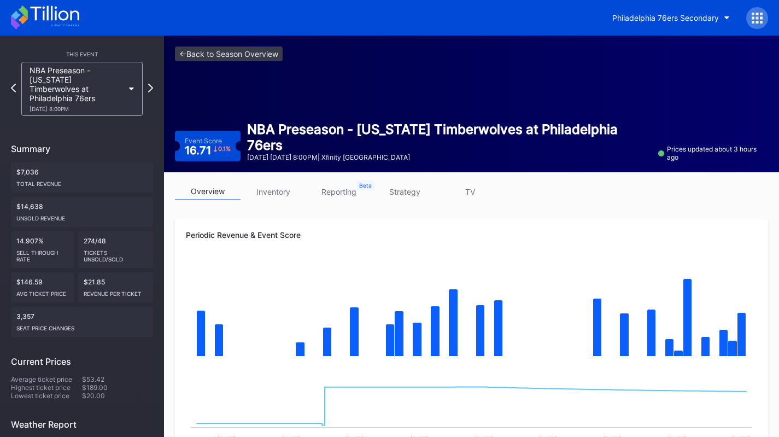
click at [39, 58] on div "This Event NBA Preseason - Minnesota Timberwolves at Philadelphia 76ers 10/17 F…" at bounding box center [82, 80] width 142 height 69
click at [59, 105] on div "10/17 Friday 8:00PM" at bounding box center [77, 108] width 94 height 7
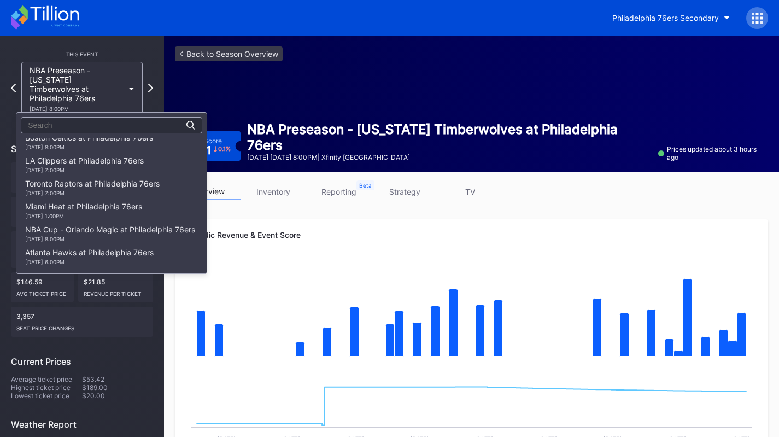
scroll to position [169, 0]
click at [86, 239] on div "11/25 Tuesday 8:00PM" at bounding box center [110, 238] width 170 height 7
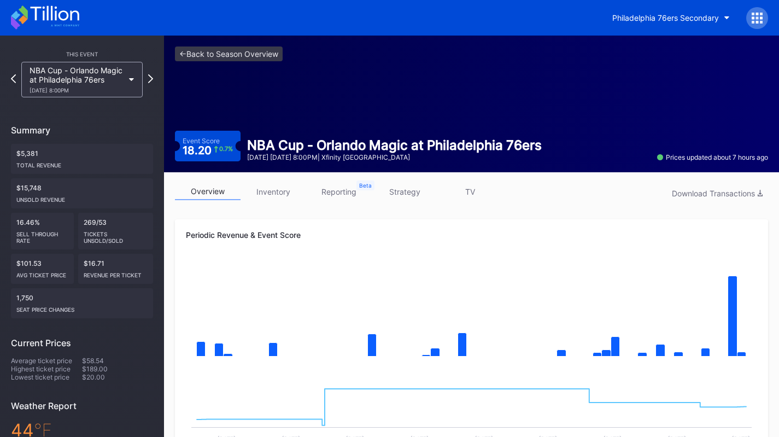
click at [75, 25] on icon at bounding box center [65, 26] width 28 height 2
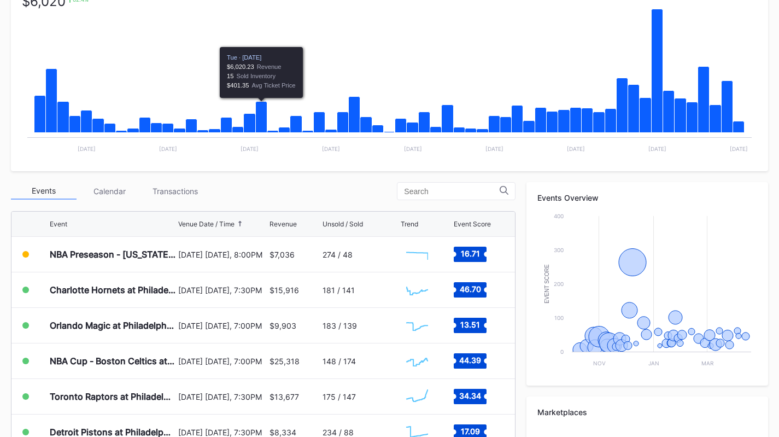
scroll to position [216, 0]
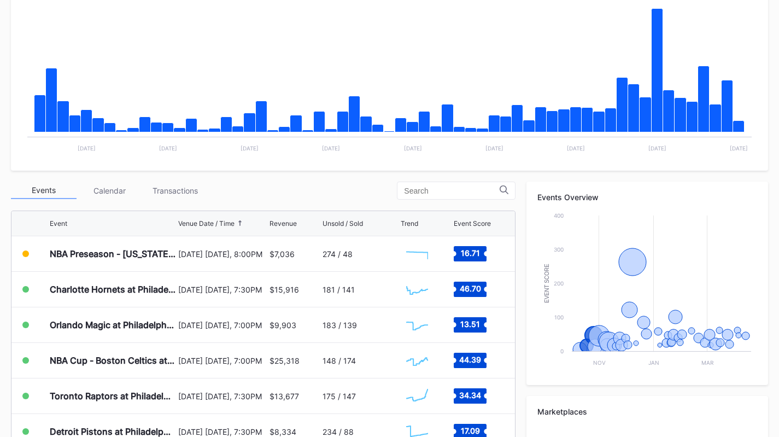
click at [251, 283] on div "[DATE] [DATE], 7:30PM" at bounding box center [222, 289] width 88 height 35
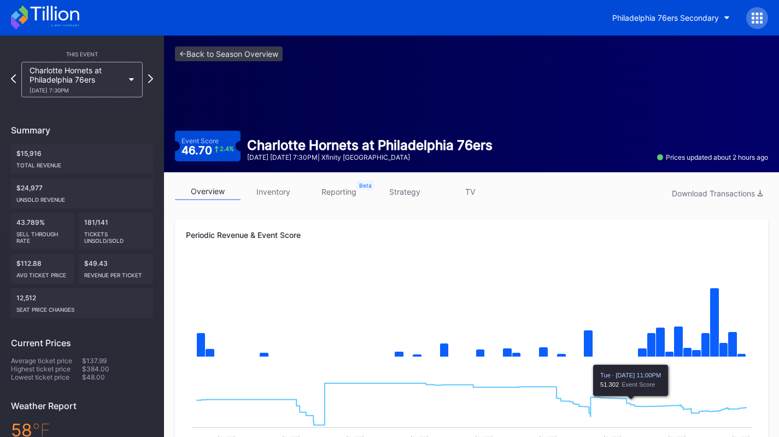
click at [407, 190] on link "strategy" at bounding box center [405, 191] width 66 height 17
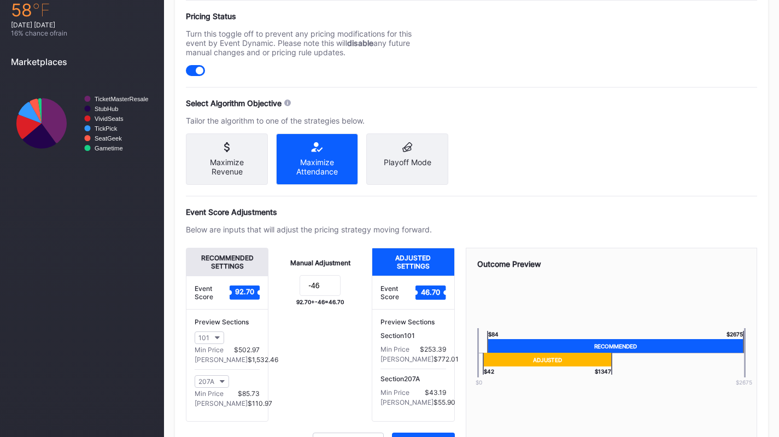
scroll to position [420, 0]
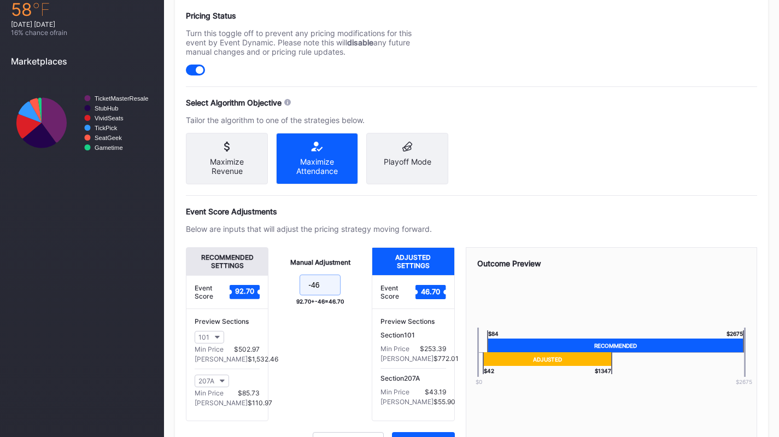
click at [324, 295] on input "-46" at bounding box center [320, 284] width 41 height 21
type input "-44"
click at [353, 232] on div "Below are inputs that will adjust the pricing strategy moving forward." at bounding box center [309, 228] width 246 height 9
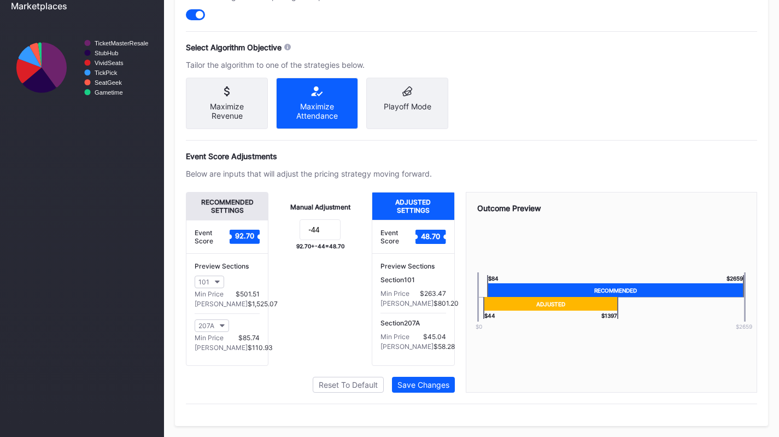
click at [438, 386] on div "Save Changes" at bounding box center [423, 384] width 52 height 9
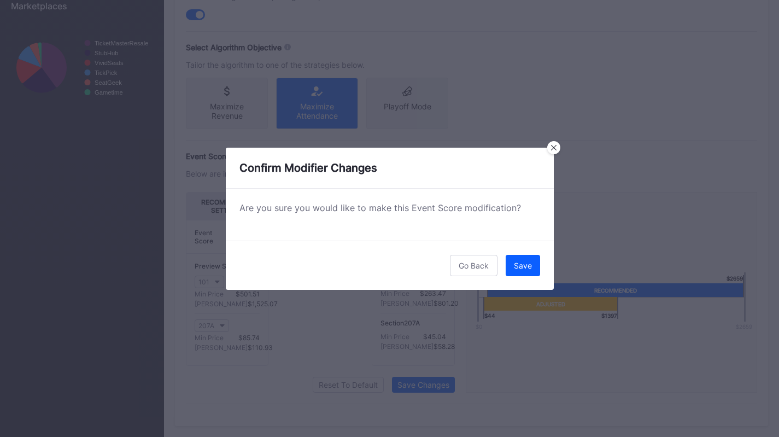
click at [523, 271] on button "Save" at bounding box center [523, 265] width 34 height 21
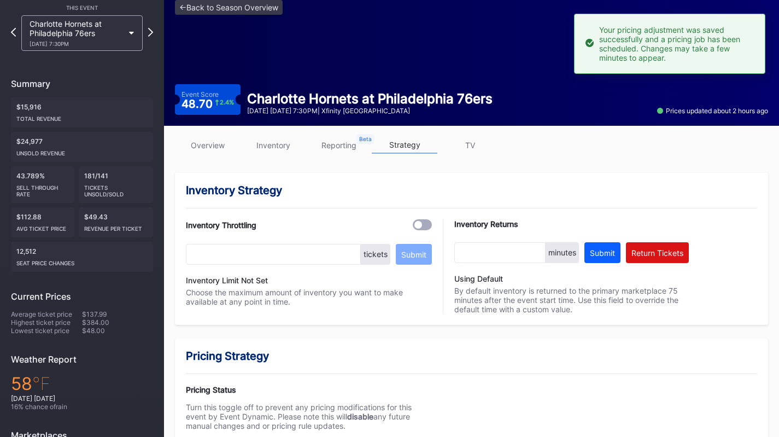
scroll to position [0, 0]
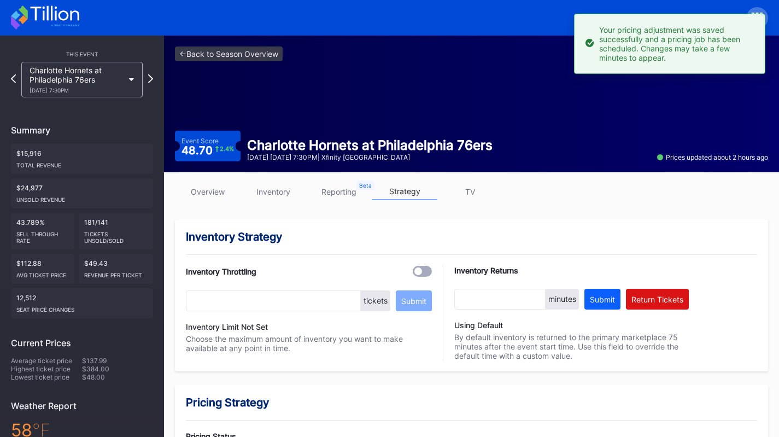
click at [18, 17] on icon at bounding box center [45, 17] width 68 height 24
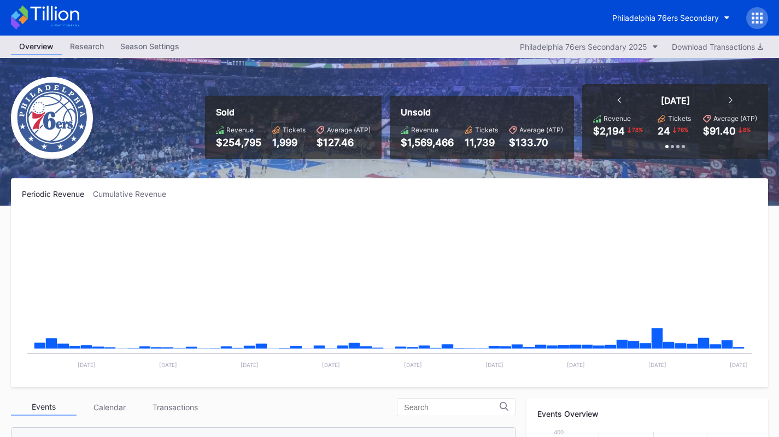
scroll to position [36, 0]
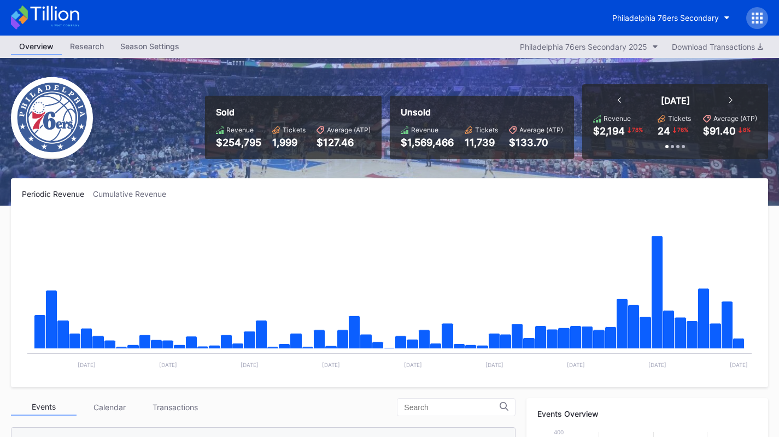
scroll to position [36, 0]
